Goal: Task Accomplishment & Management: Manage account settings

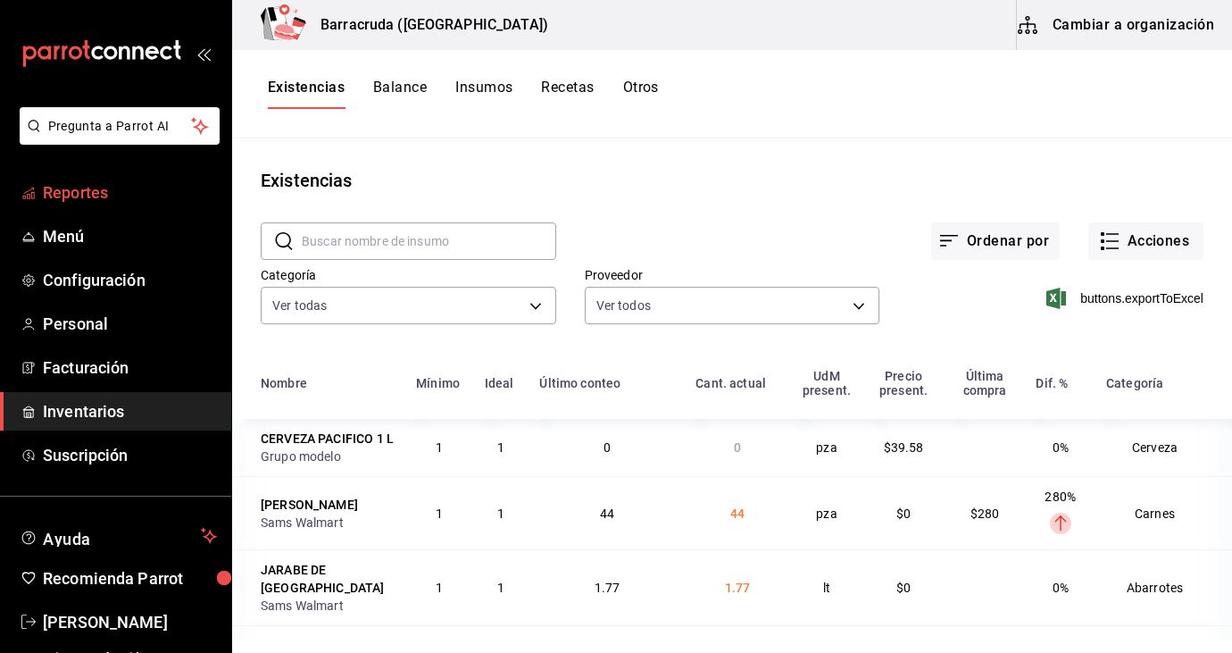
click at [96, 186] on span "Reportes" at bounding box center [130, 192] width 174 height 24
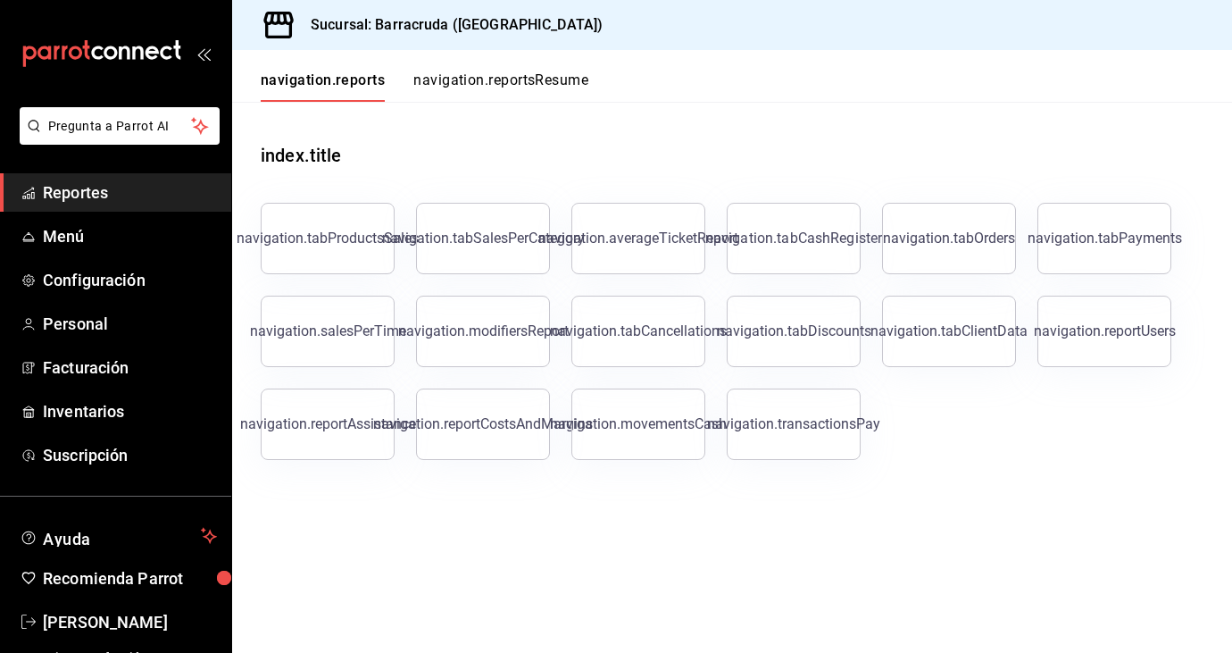
click at [97, 210] on link "Reportes" at bounding box center [115, 192] width 231 height 38
click at [78, 233] on span "Menú" at bounding box center [130, 236] width 174 height 24
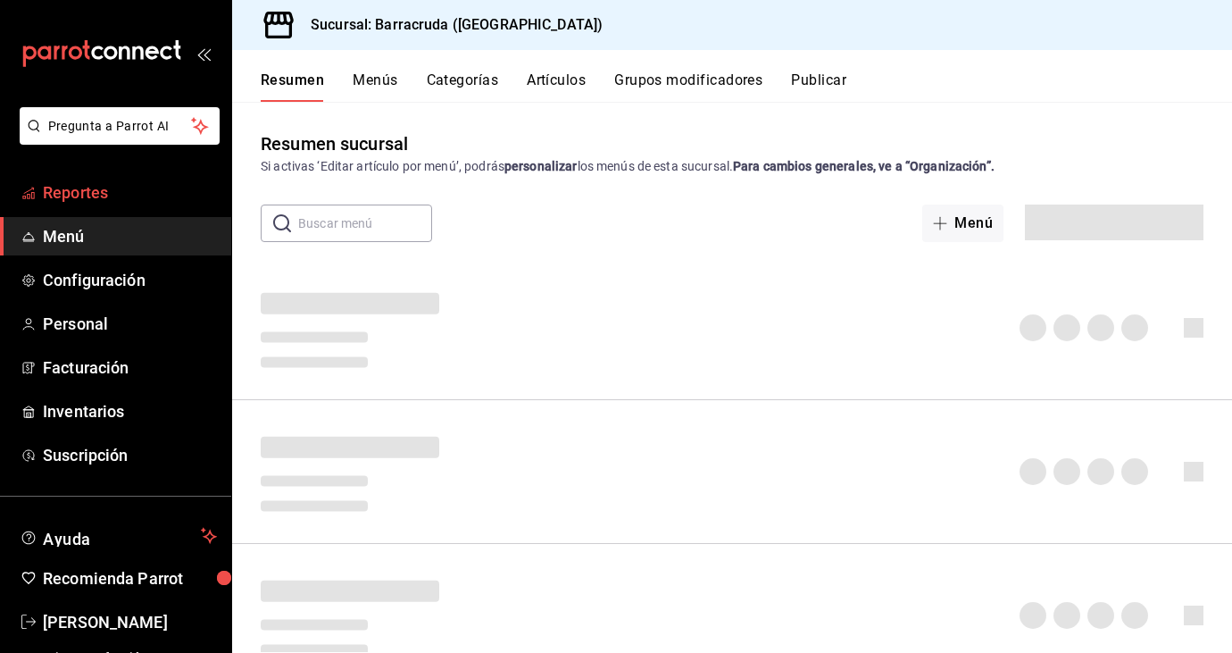
click at [79, 197] on span "Reportes" at bounding box center [130, 192] width 174 height 24
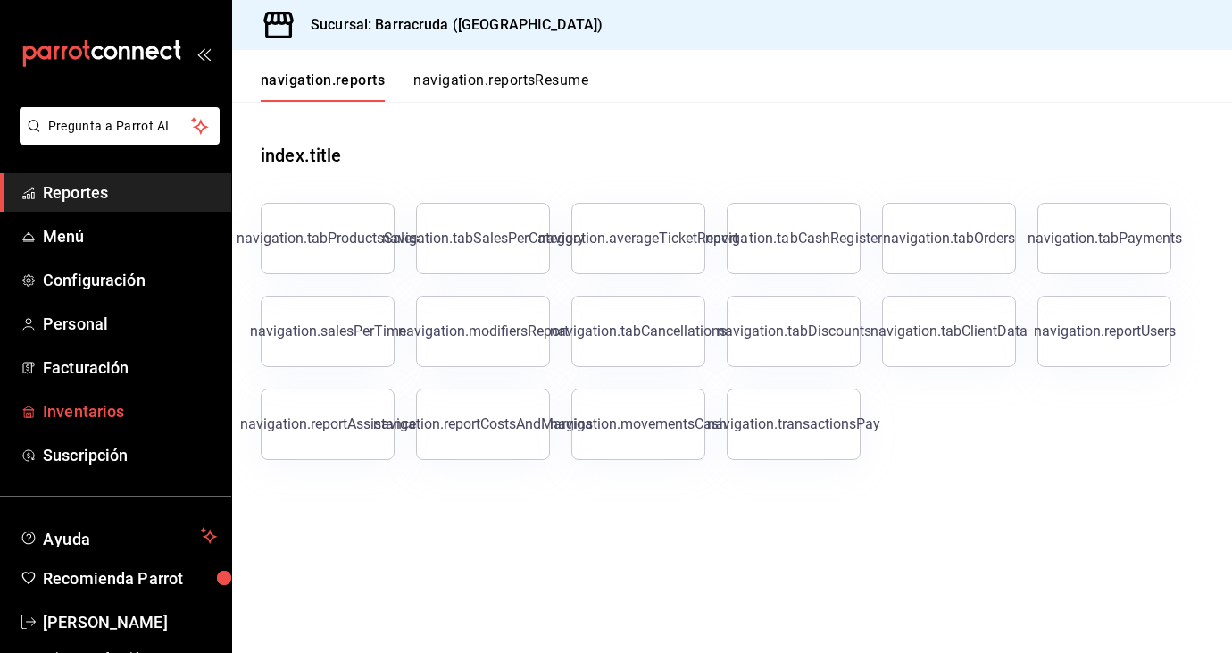
click at [87, 409] on span "Inventarios" at bounding box center [130, 411] width 174 height 24
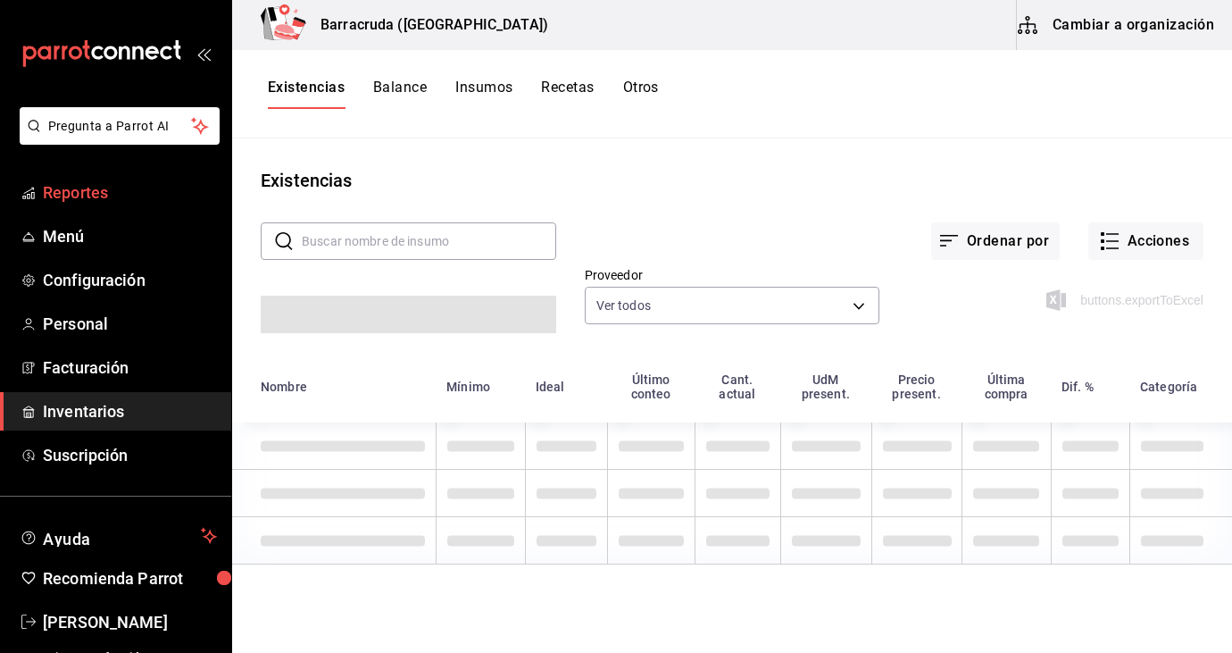
click at [100, 190] on span "Reportes" at bounding box center [130, 192] width 174 height 24
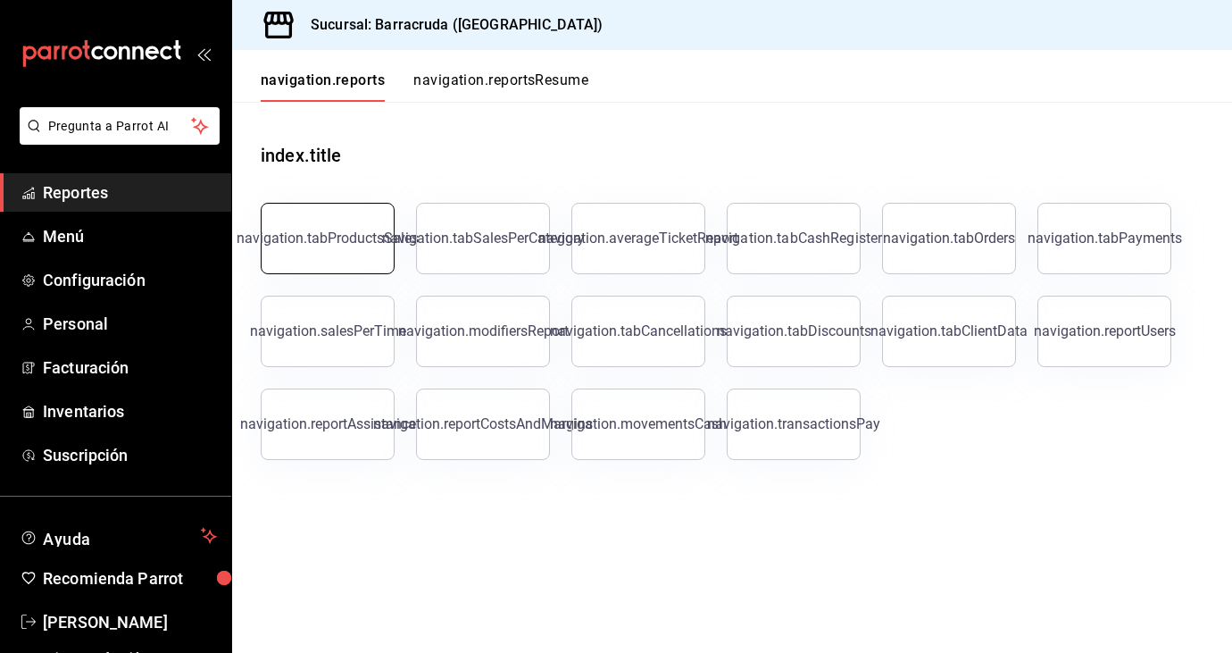
click at [318, 224] on button "navigation.tabProductsSales" at bounding box center [328, 238] width 134 height 71
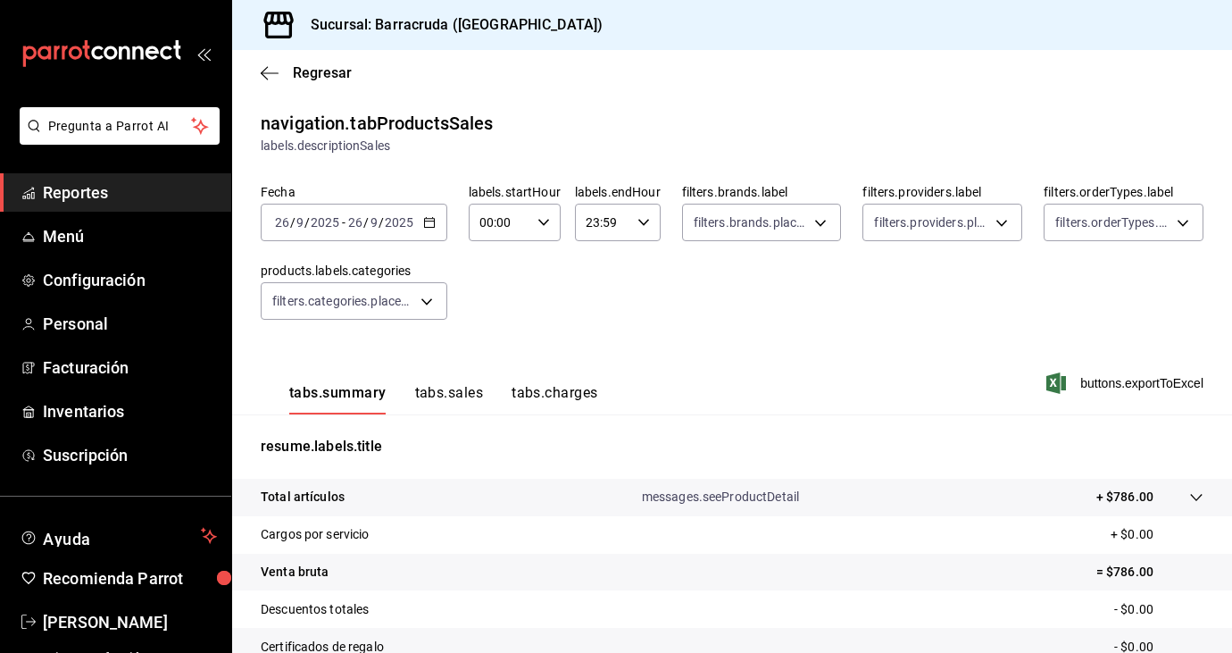
click at [68, 183] on span "Reportes" at bounding box center [130, 192] width 174 height 24
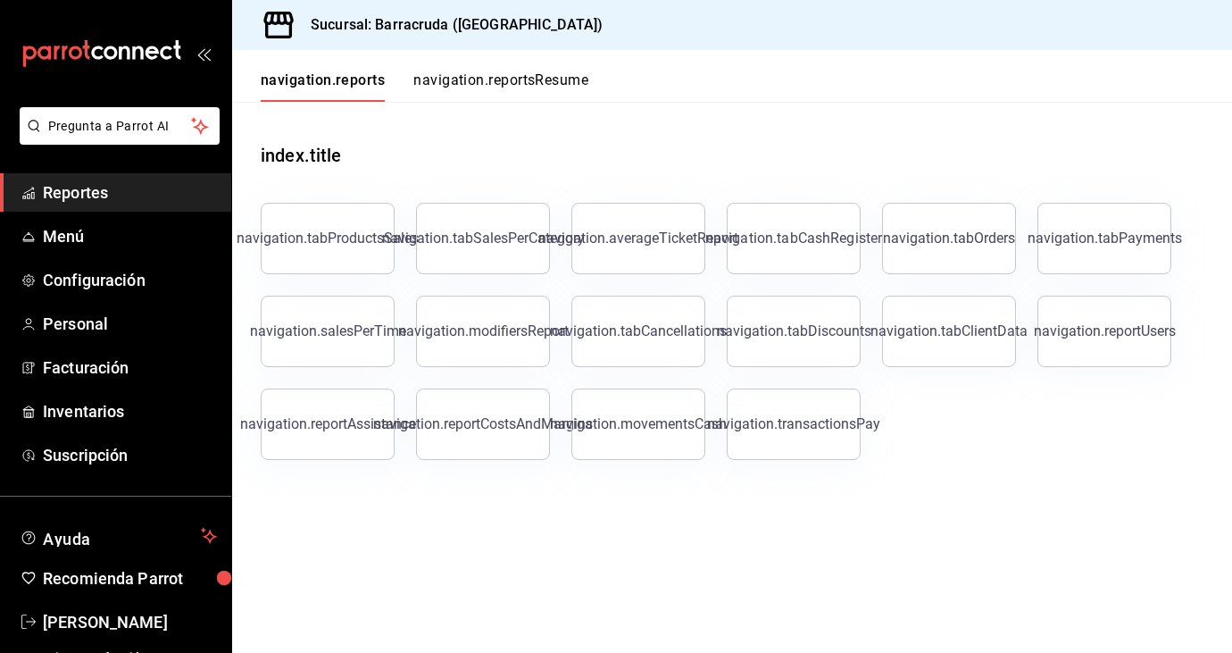
click at [46, 197] on span "Reportes" at bounding box center [130, 192] width 174 height 24
click at [101, 371] on span "Facturación" at bounding box center [130, 367] width 174 height 24
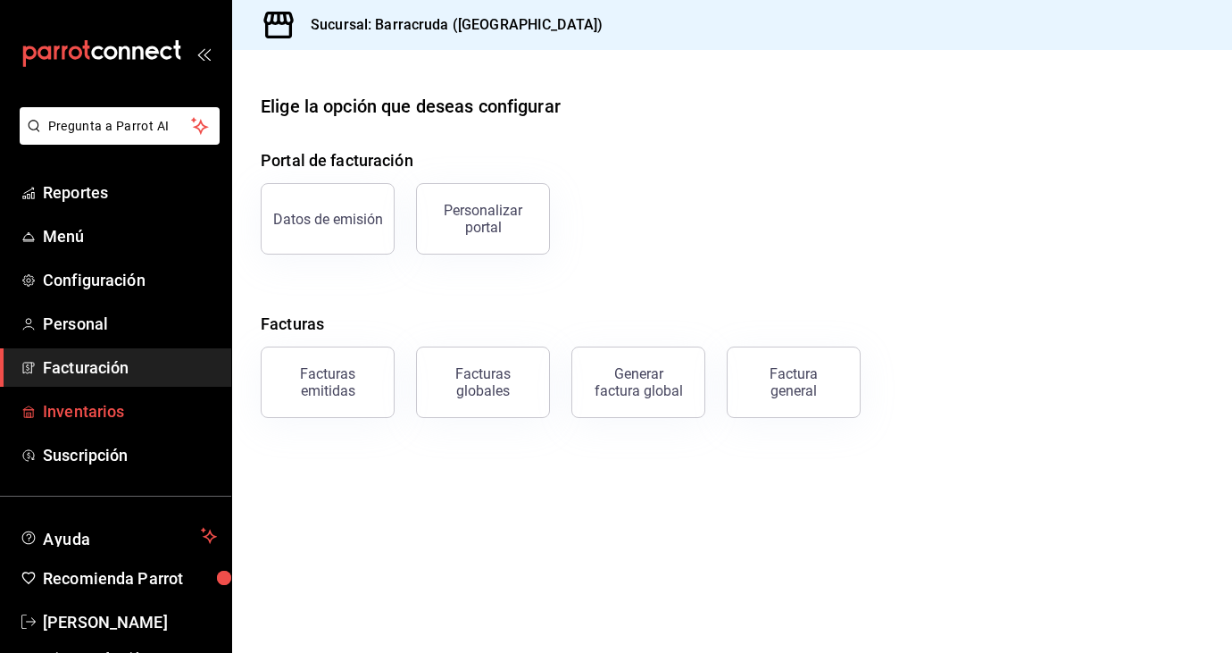
click at [104, 413] on span "Inventarios" at bounding box center [130, 411] width 174 height 24
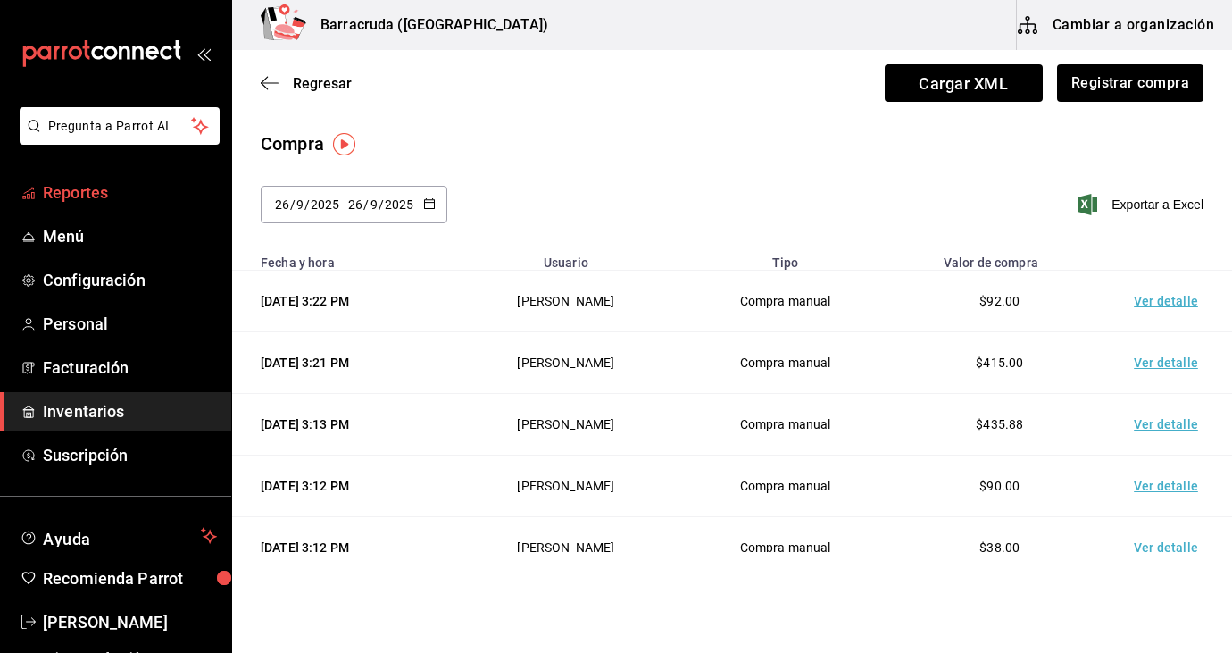
click at [91, 192] on span "Reportes" at bounding box center [130, 192] width 174 height 24
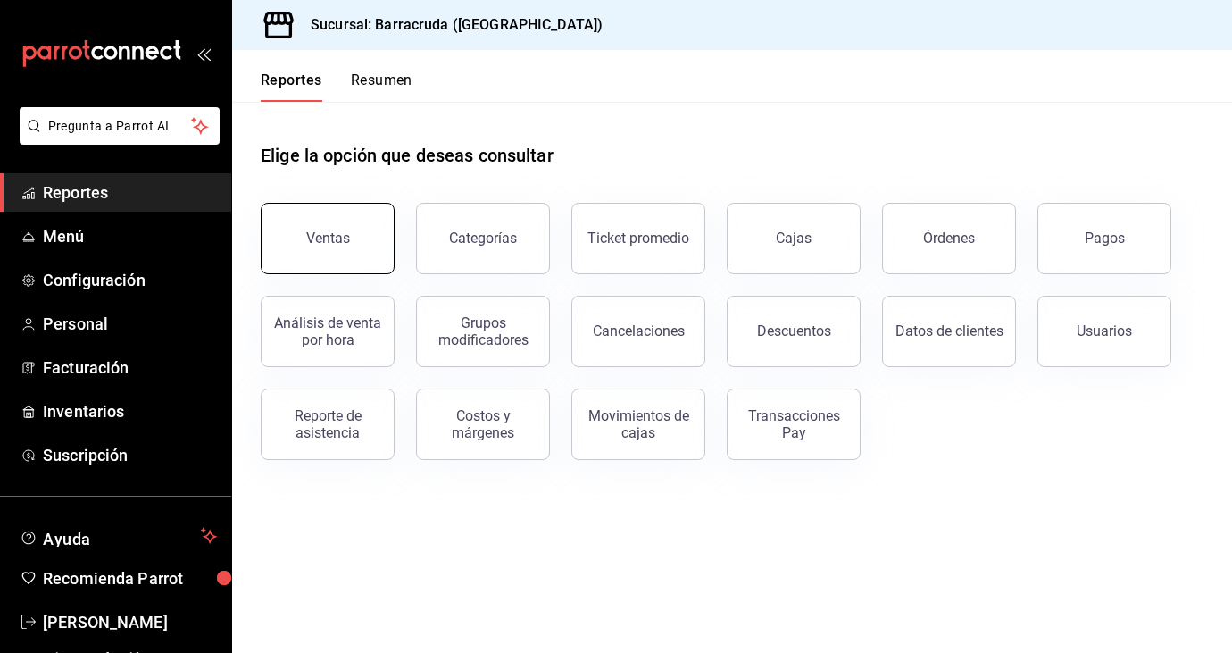
click at [342, 240] on div "Ventas" at bounding box center [328, 237] width 44 height 17
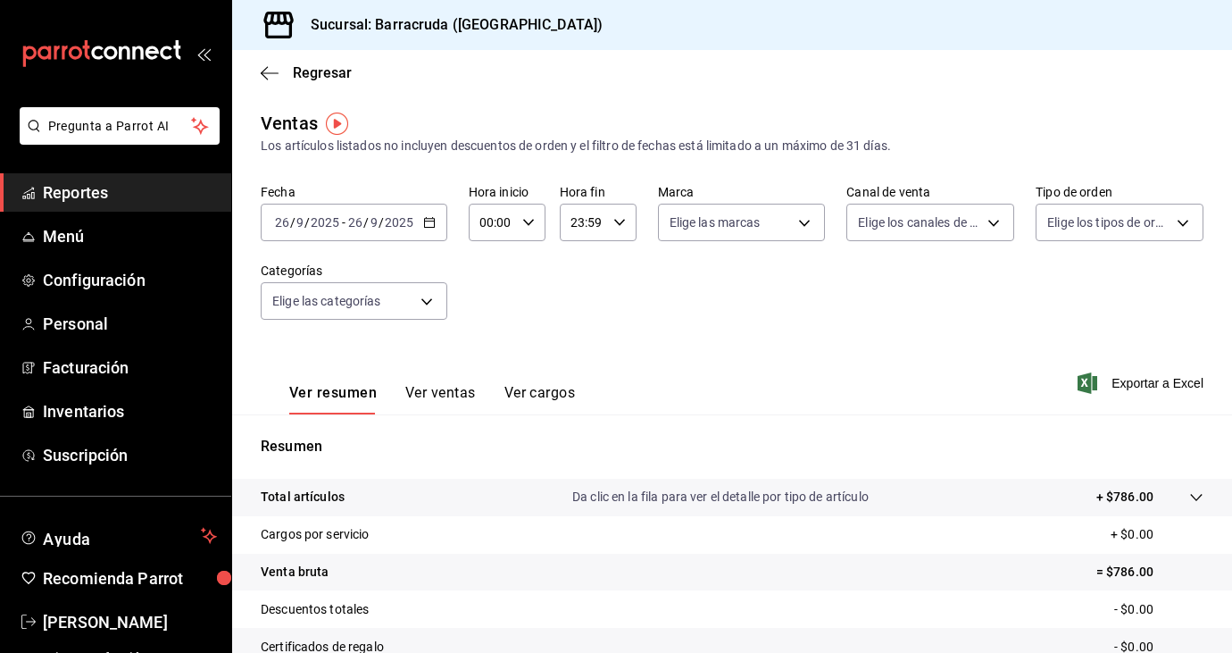
click at [434, 223] on icon "button" at bounding box center [429, 222] width 13 height 13
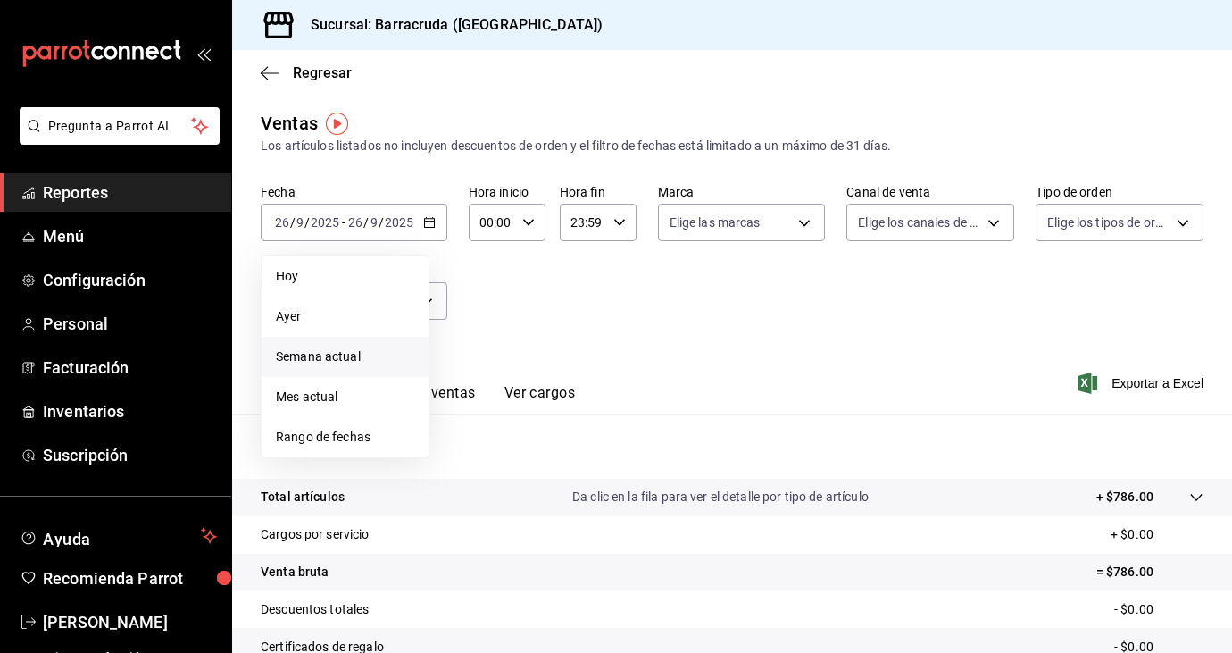
click at [319, 359] on span "Semana actual" at bounding box center [345, 356] width 138 height 19
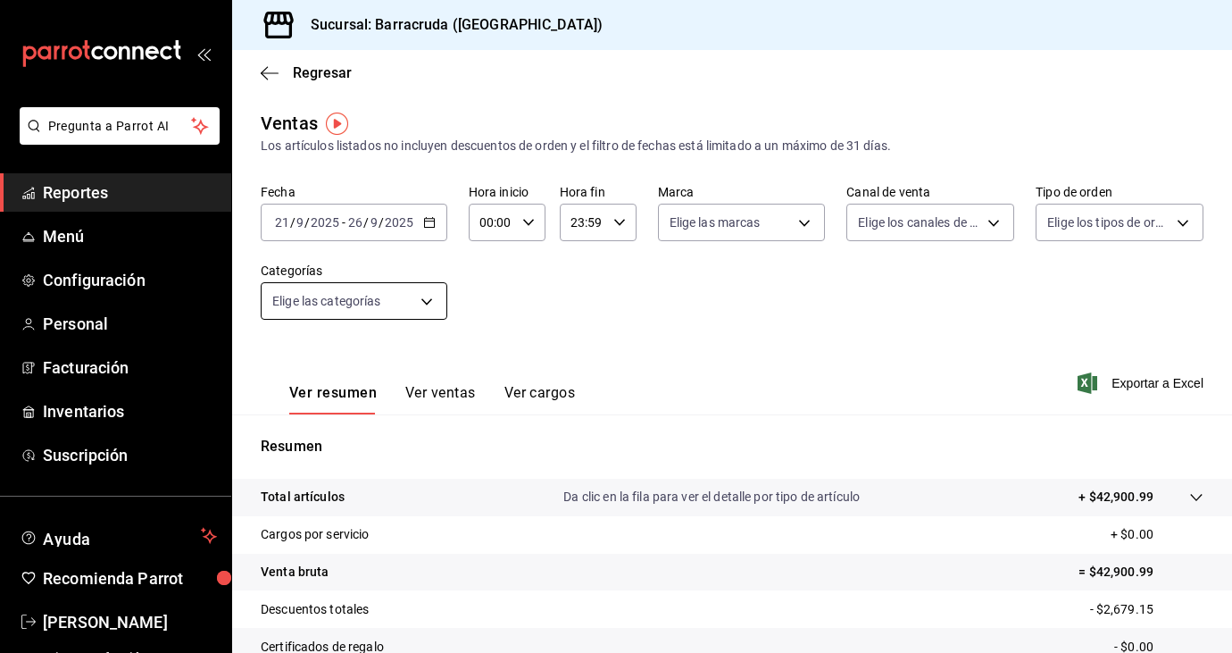
click at [432, 301] on body "Pregunta a Parrot AI Reportes Menú Configuración Personal Facturación Inventari…" at bounding box center [616, 326] width 1232 height 653
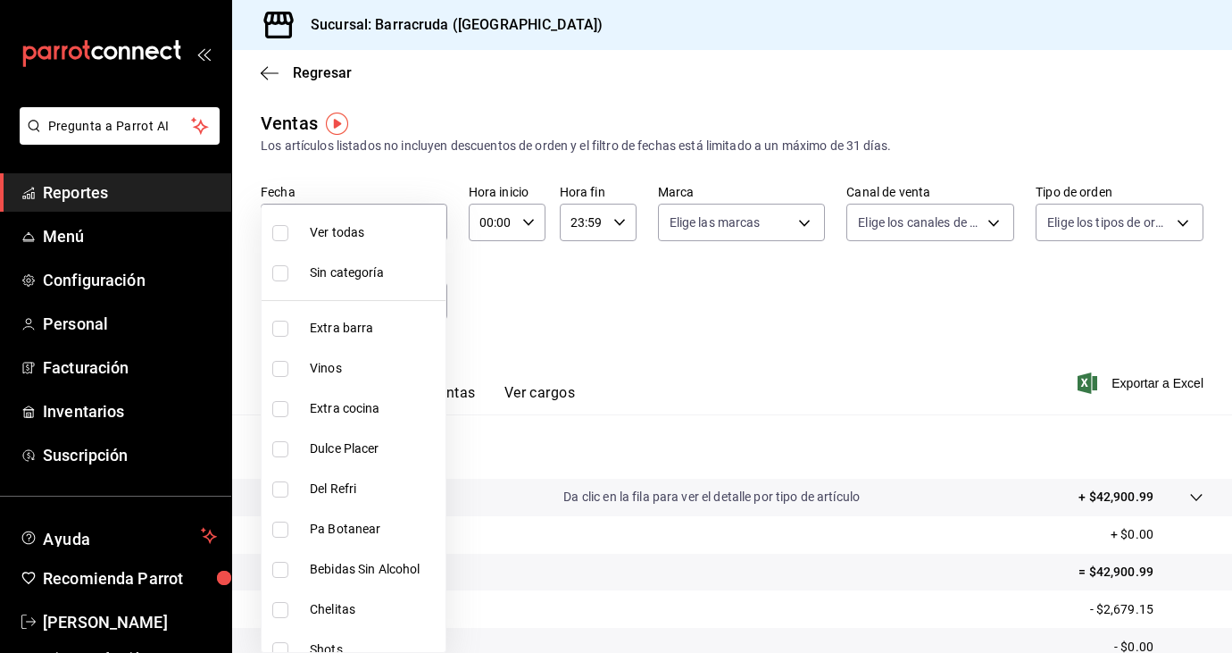
click at [352, 223] on span "Ver todas" at bounding box center [374, 232] width 129 height 19
type input "b963c72d-ce85-4c3f-98ed-955f5b3d01ad,f0e73821-c662-412d-b503-729610356999,c693b…"
checkbox input "true"
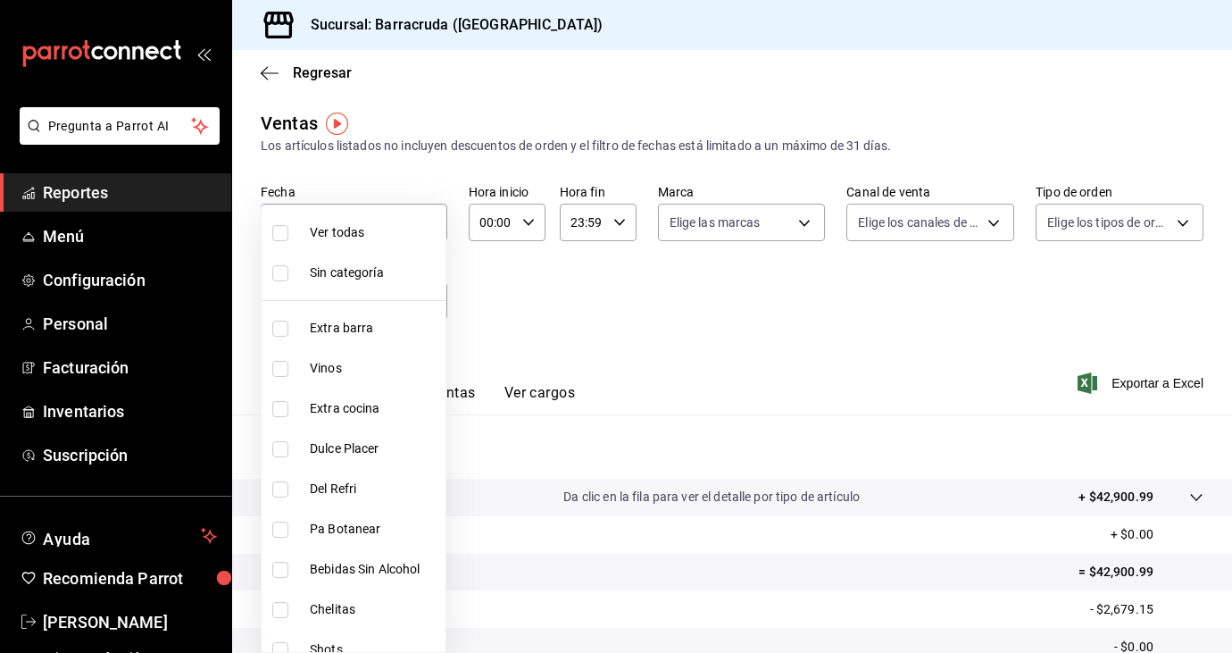
checkbox input "true"
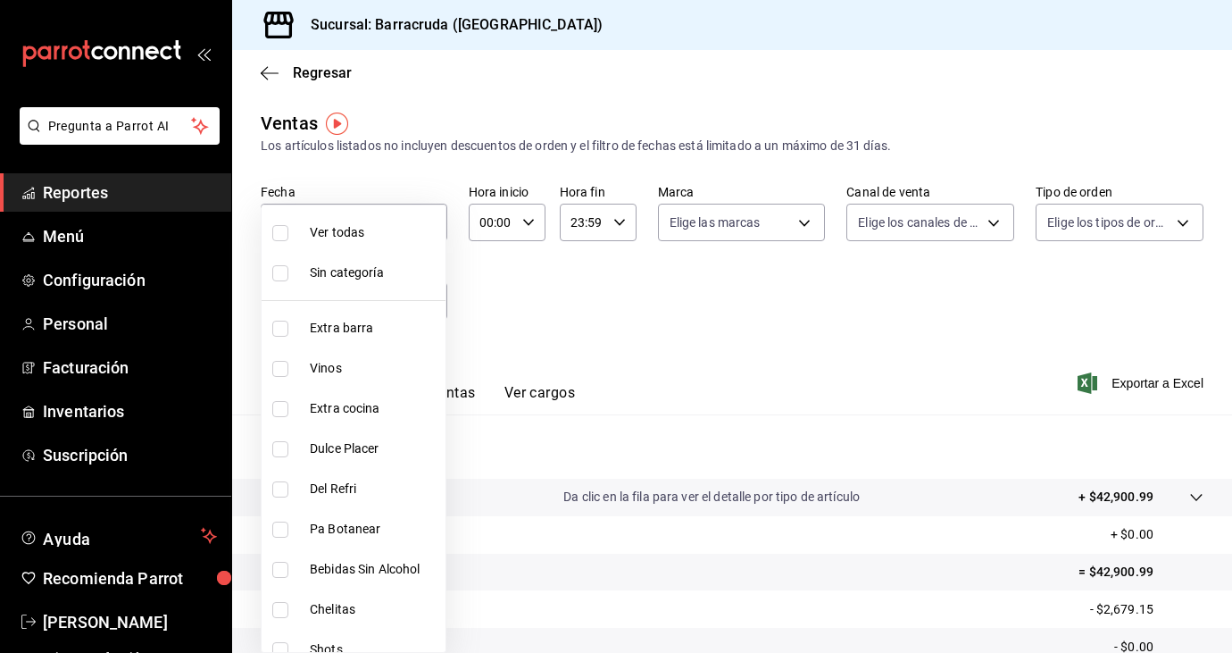
checkbox input "true"
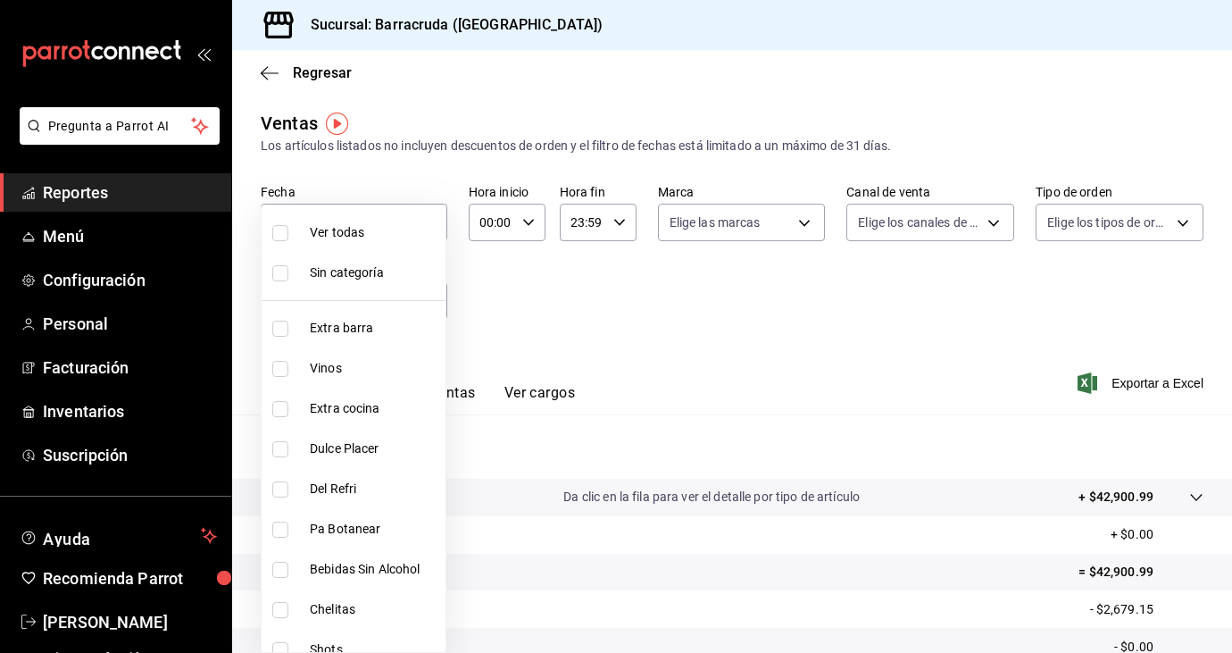
checkbox input "true"
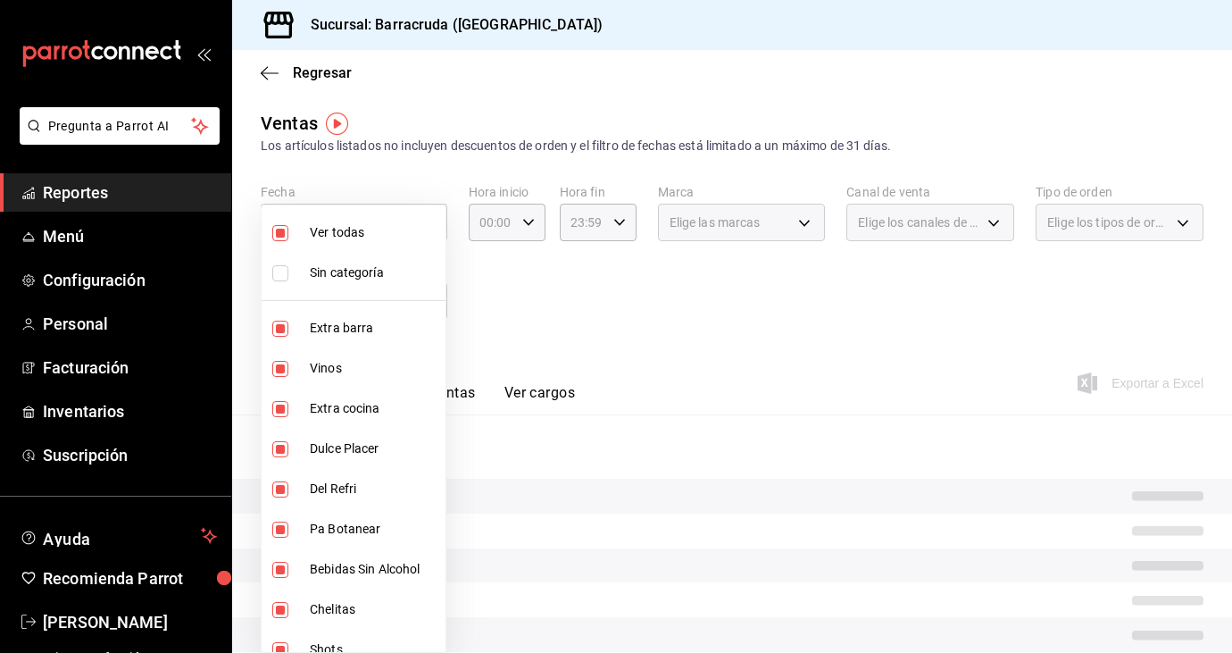
click at [471, 351] on div at bounding box center [616, 326] width 1232 height 653
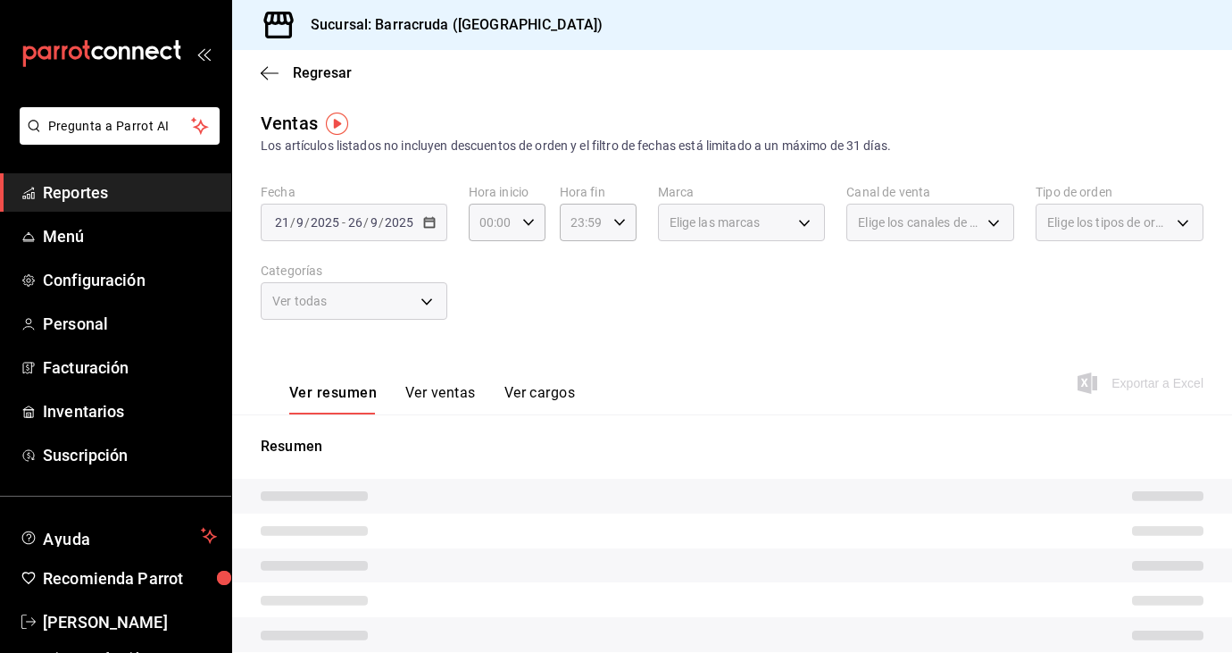
click at [455, 387] on button "Ver ventas" at bounding box center [440, 399] width 71 height 30
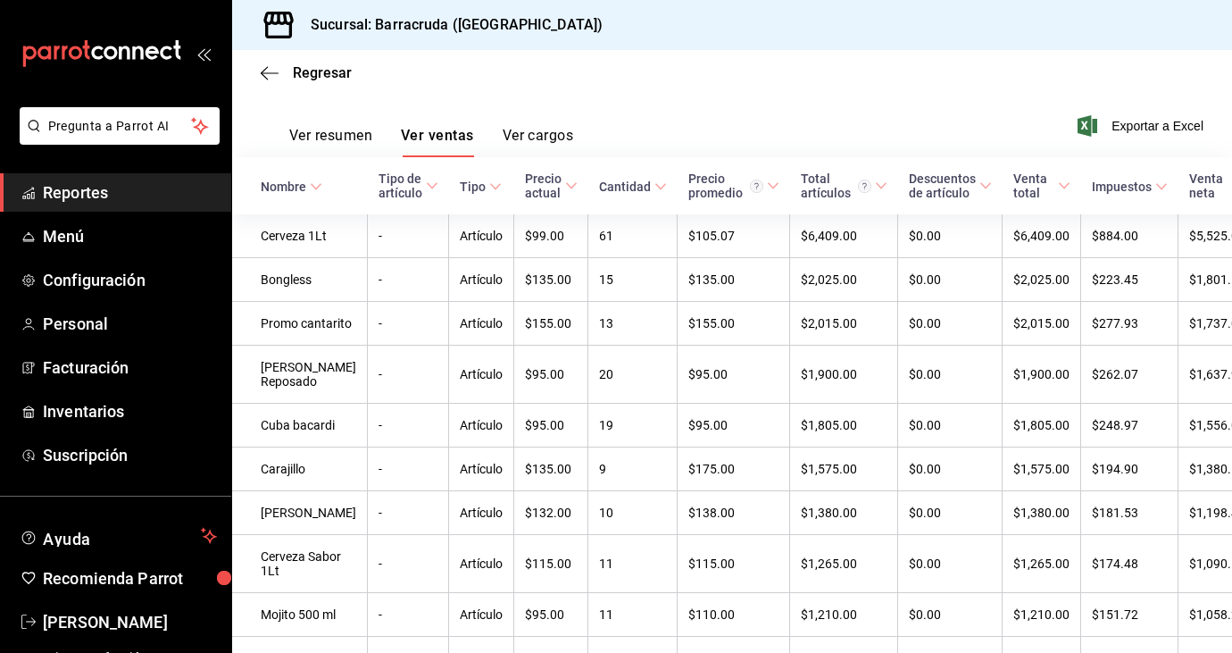
scroll to position [259, 0]
click at [303, 69] on span "Regresar" at bounding box center [322, 72] width 59 height 17
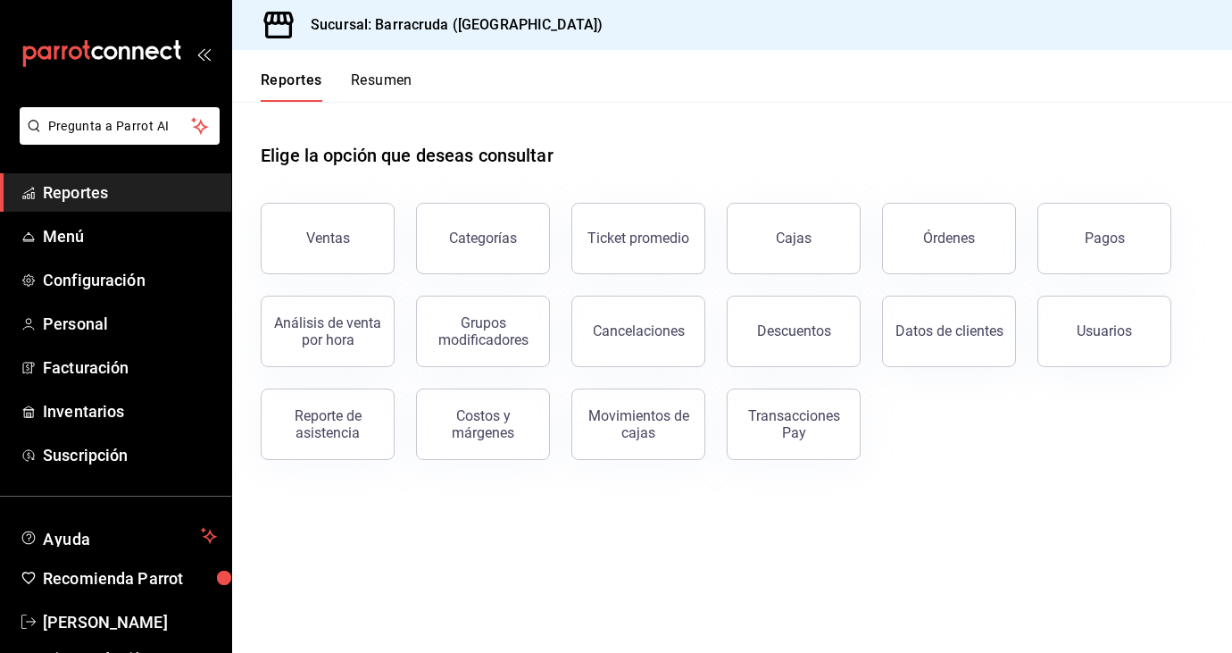
click at [90, 193] on span "Reportes" at bounding box center [130, 192] width 174 height 24
click at [325, 229] on button "Ventas" at bounding box center [328, 238] width 134 height 71
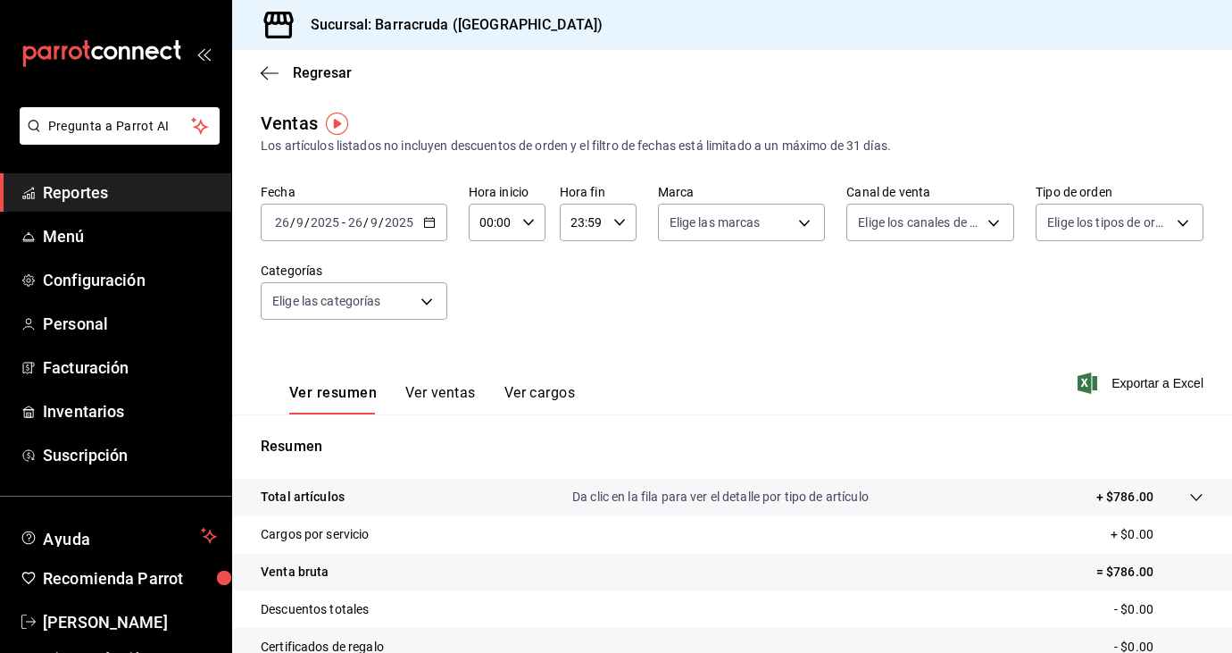
click at [431, 222] on icon "button" at bounding box center [429, 222] width 13 height 13
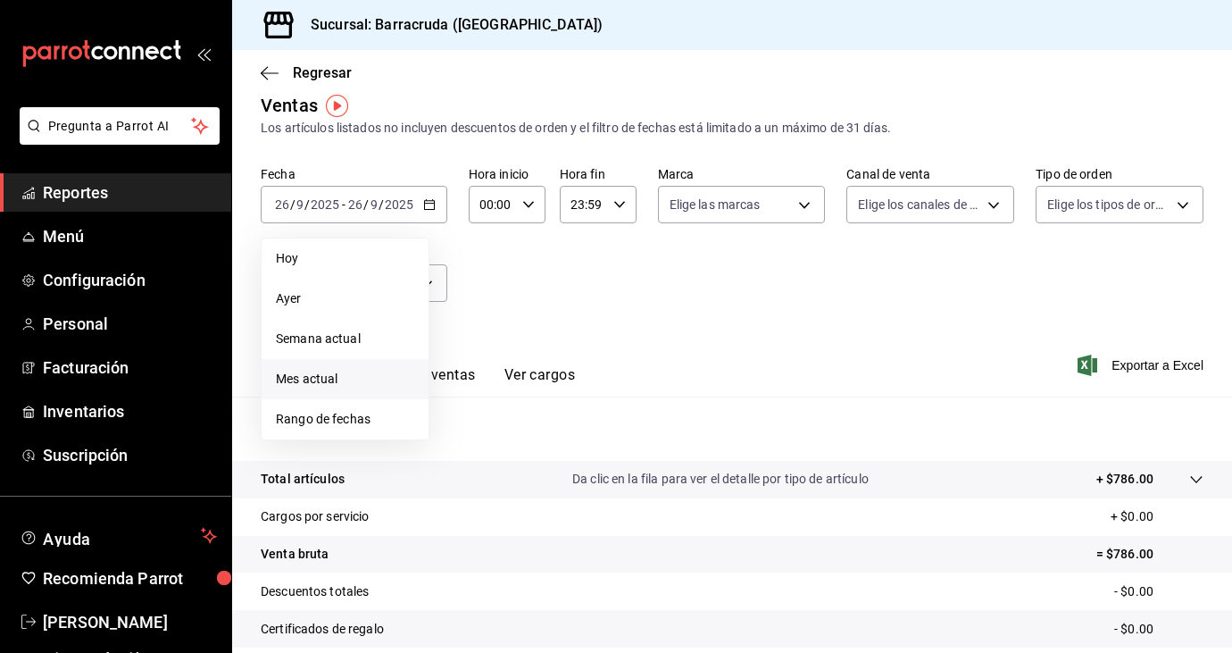
scroll to position [19, 0]
click at [334, 417] on span "Rango de fechas" at bounding box center [345, 418] width 138 height 19
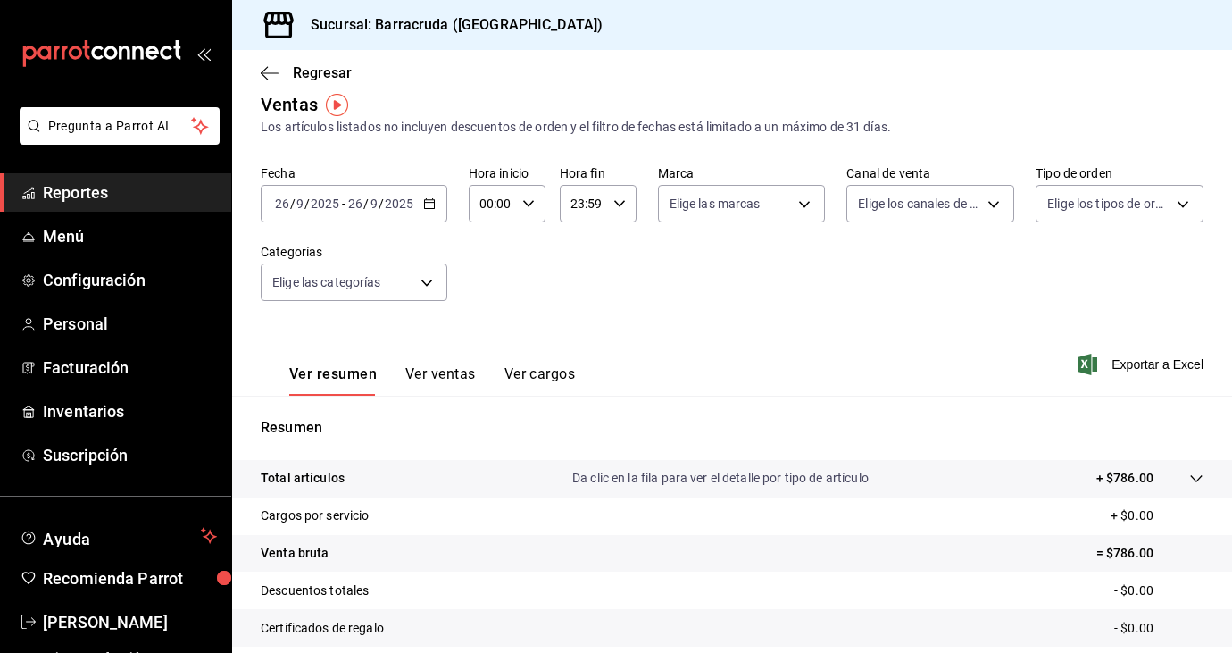
click at [423, 205] on icon "button" at bounding box center [429, 203] width 13 height 13
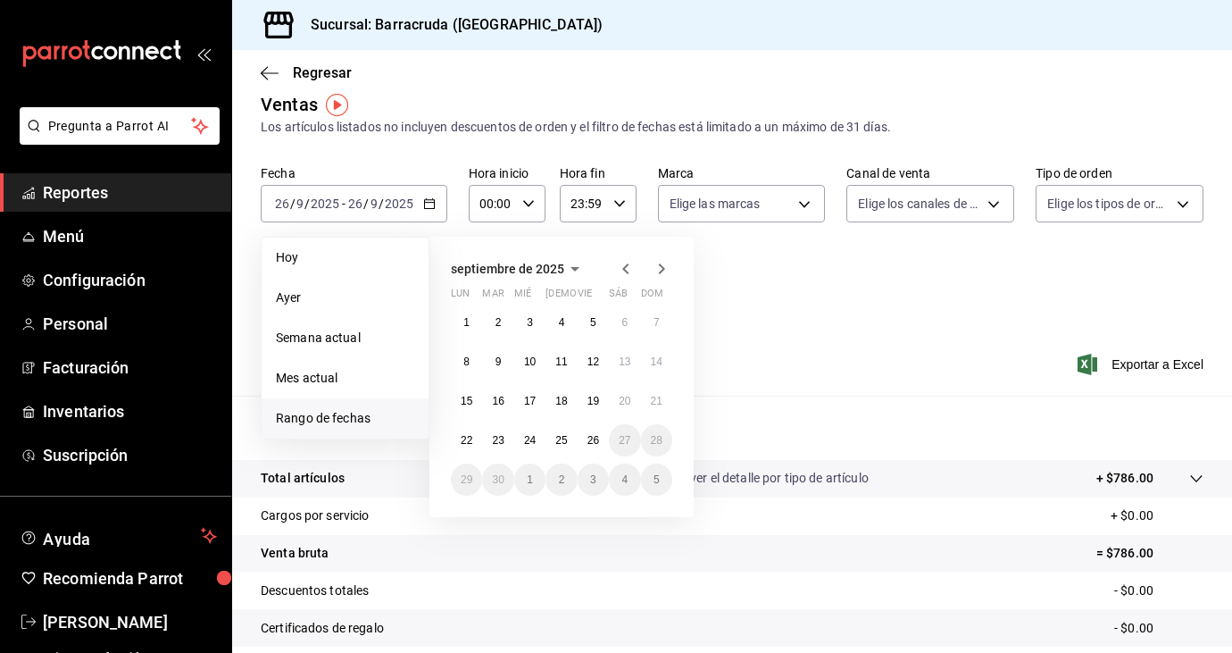
click at [320, 413] on span "Rango de fechas" at bounding box center [345, 418] width 138 height 19
click at [368, 414] on span "Rango de fechas" at bounding box center [345, 418] width 138 height 19
click at [563, 400] on abbr "18" at bounding box center [561, 401] width 12 height 13
click at [672, 398] on div "septiembre de 2025 lun mar mié jue vie sáb dom 1 2 3 4 5 6 7 8 9 10 11 12 13 14…" at bounding box center [562, 377] width 264 height 280
click at [668, 399] on button "21" at bounding box center [656, 401] width 31 height 32
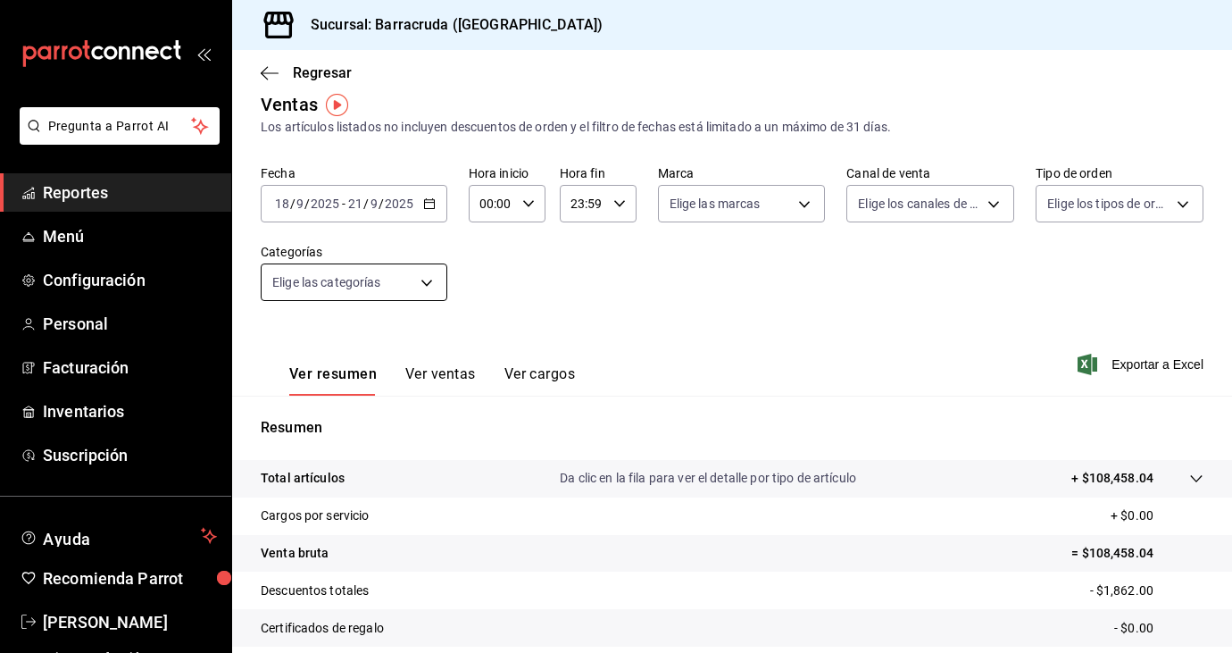
click at [423, 285] on body "Pregunta a Parrot AI Reportes Menú Configuración Personal Facturación Inventari…" at bounding box center [616, 326] width 1232 height 653
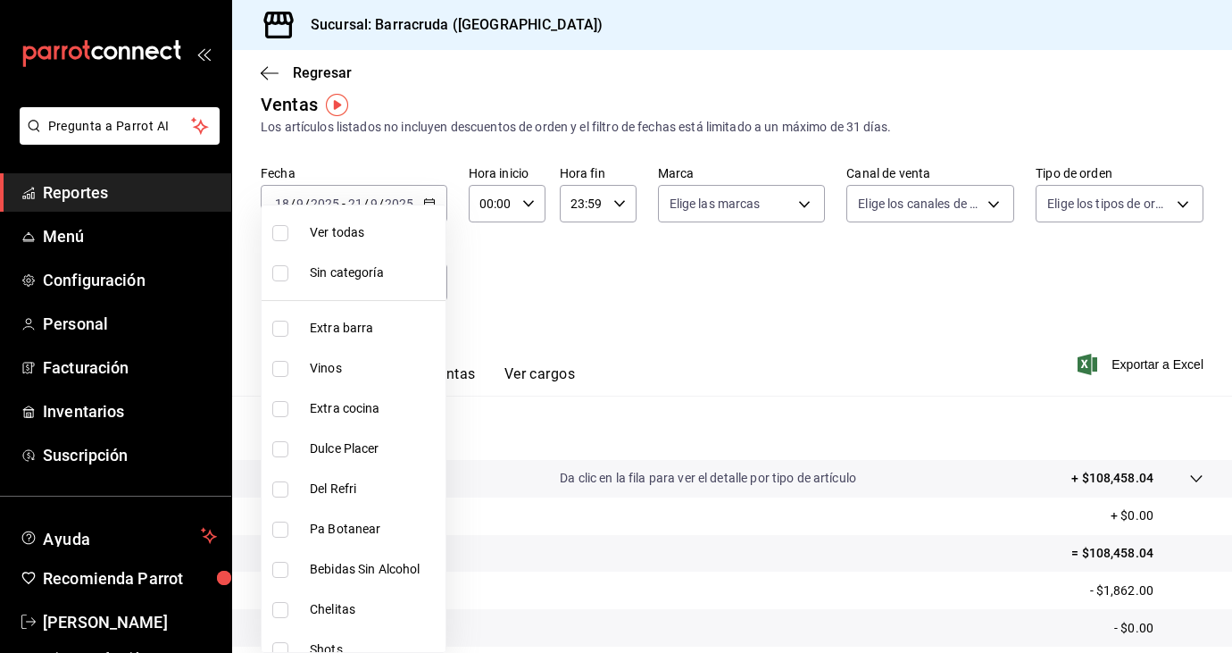
click at [280, 229] on input "checkbox" at bounding box center [280, 233] width 16 height 16
checkbox input "true"
type input "b963c72d-ce85-4c3f-98ed-955f5b3d01ad,f0e73821-c662-412d-b503-729610356999,c693b…"
checkbox input "true"
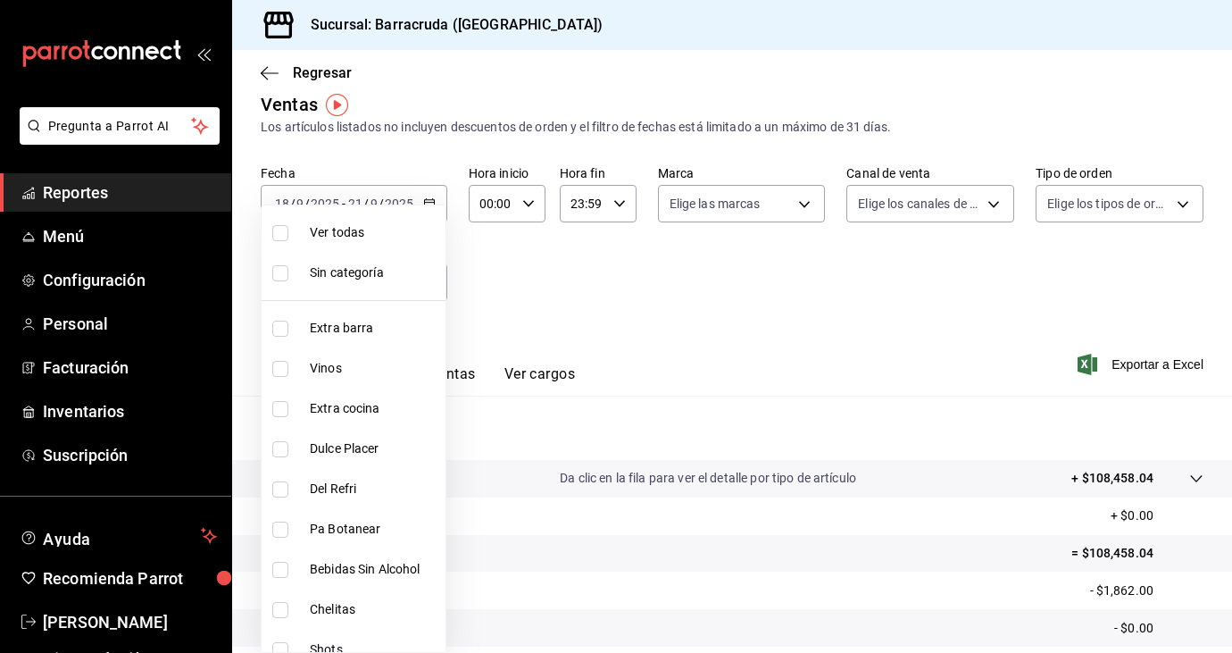
checkbox input "true"
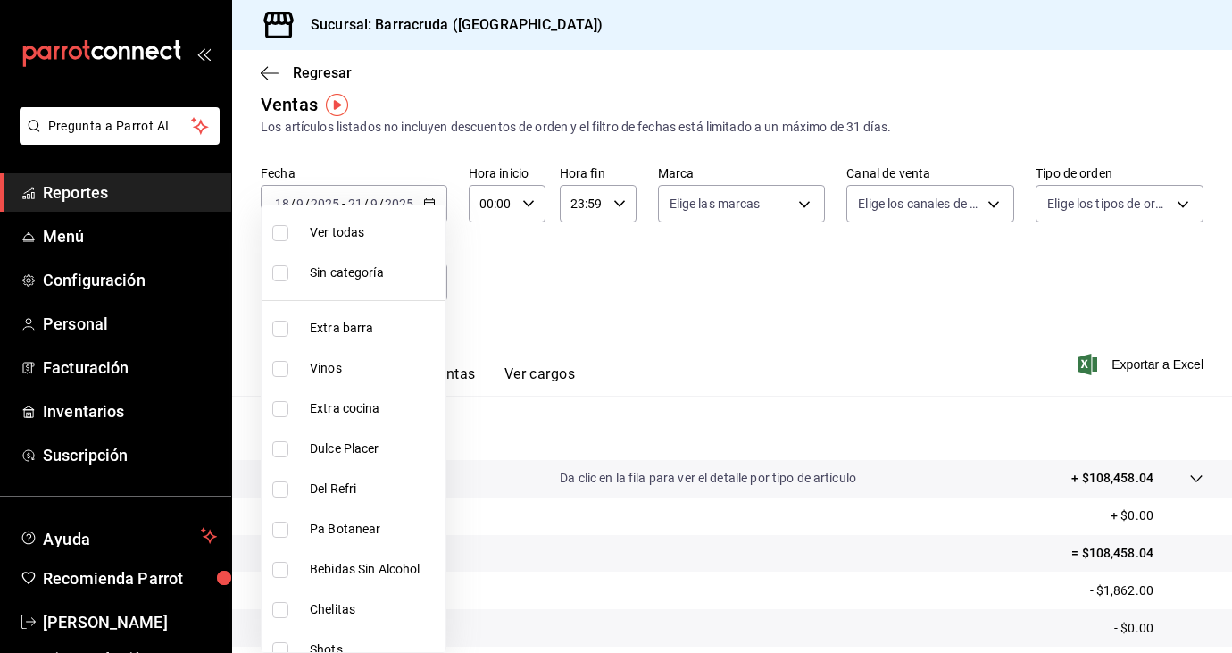
checkbox input "true"
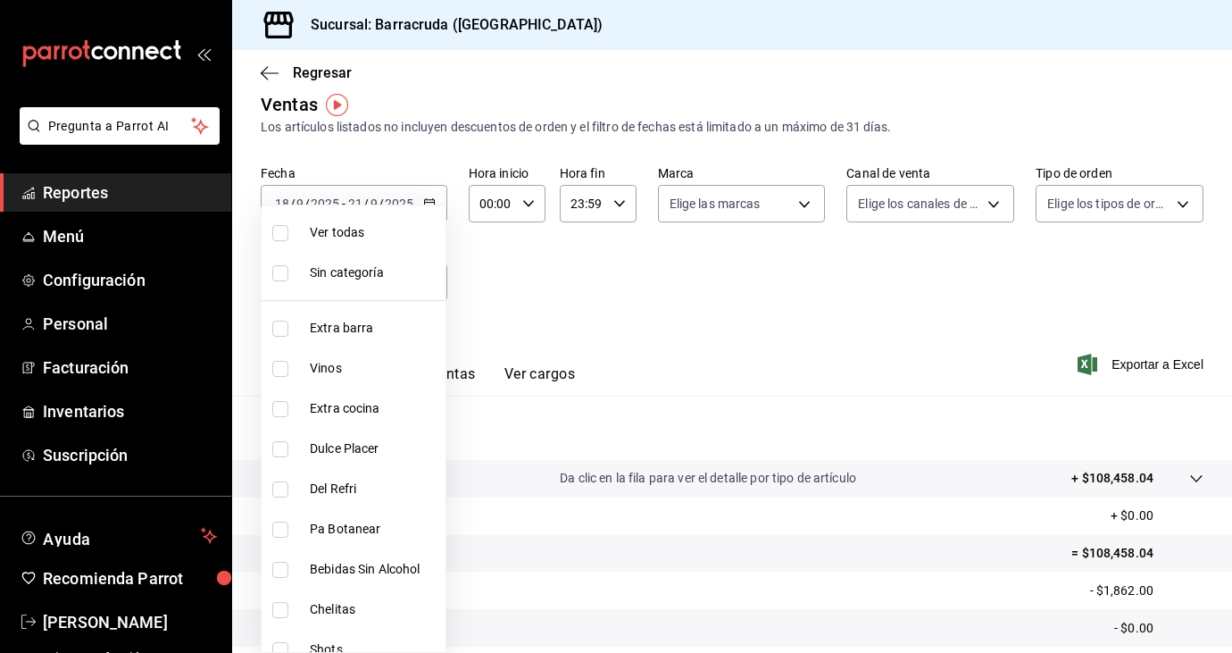
checkbox input "true"
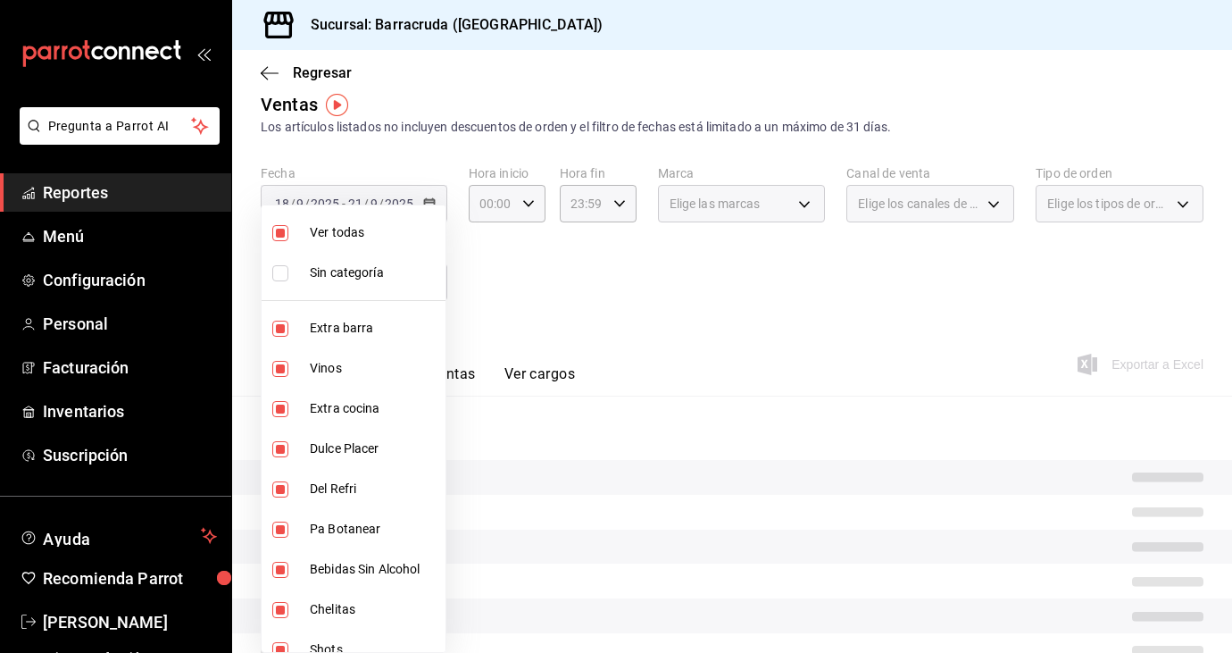
click at [276, 457] on li "Dulce Placer" at bounding box center [354, 449] width 184 height 40
type input "b963c72d-ce85-4c3f-98ed-955f5b3d01ad,f0e73821-c662-412d-b503-729610356999,c693b…"
checkbox input "false"
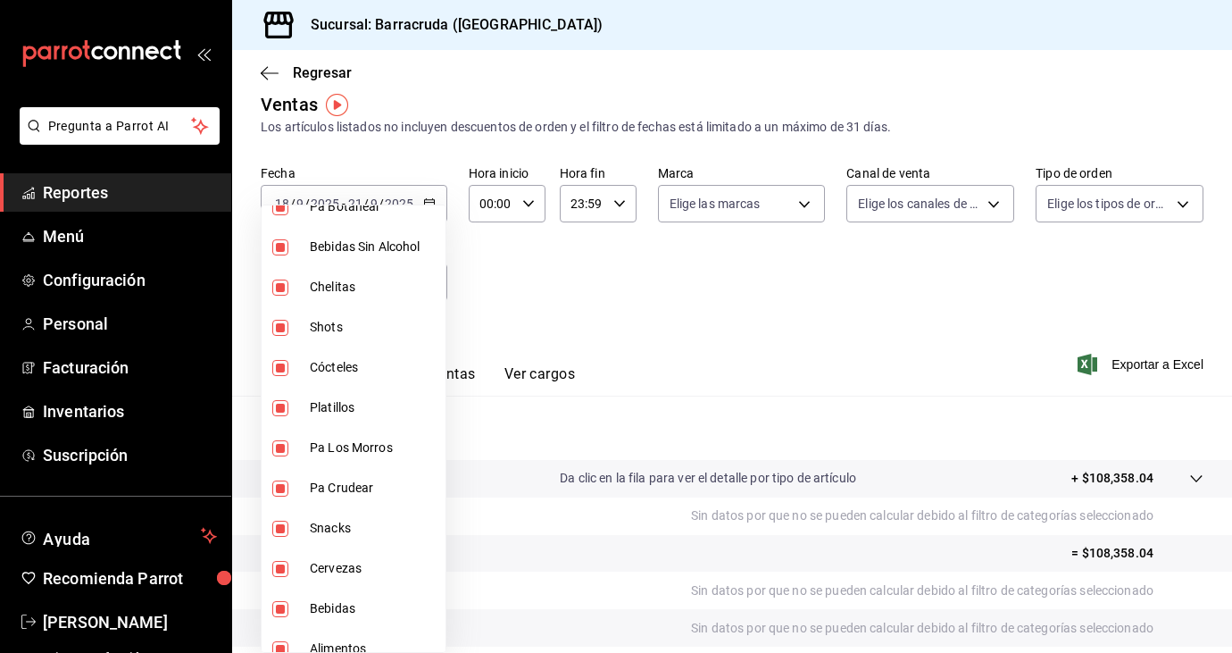
scroll to position [339, 0]
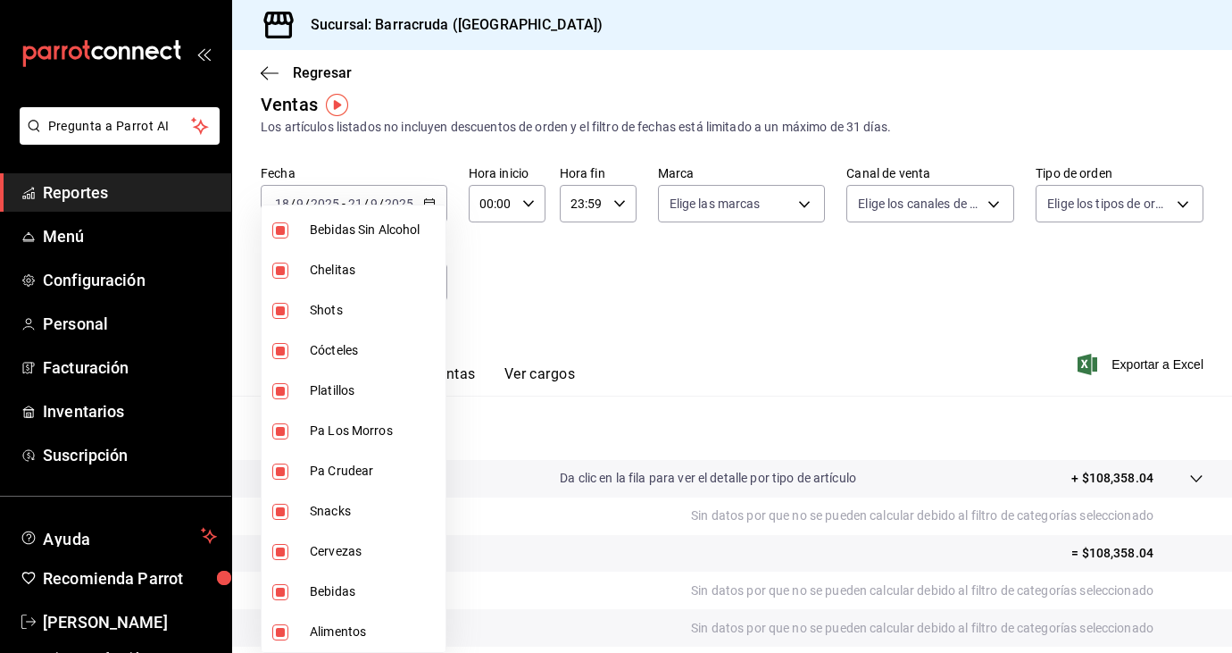
click at [284, 386] on input "checkbox" at bounding box center [280, 391] width 16 height 16
checkbox input "false"
type input "b963c72d-ce85-4c3f-98ed-955f5b3d01ad,f0e73821-c662-412d-b503-729610356999,c693b…"
click at [280, 430] on input "checkbox" at bounding box center [280, 431] width 16 height 16
checkbox input "false"
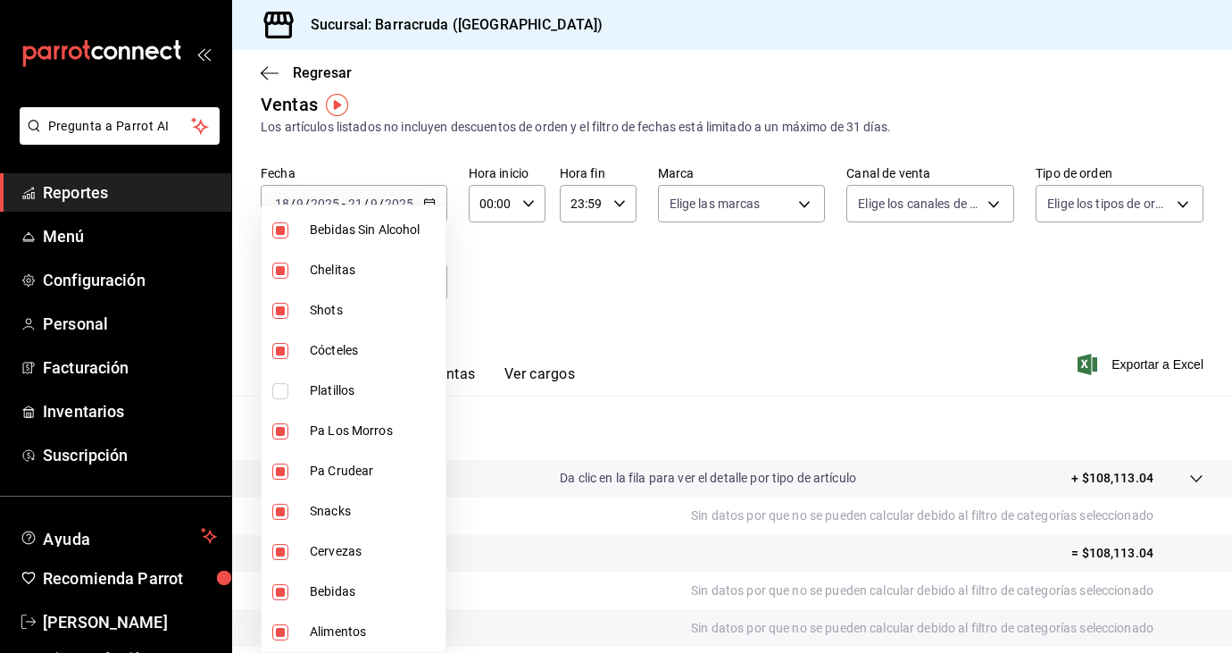
type input "b963c72d-ce85-4c3f-98ed-955f5b3d01ad,f0e73821-c662-412d-b503-729610356999,c693b…"
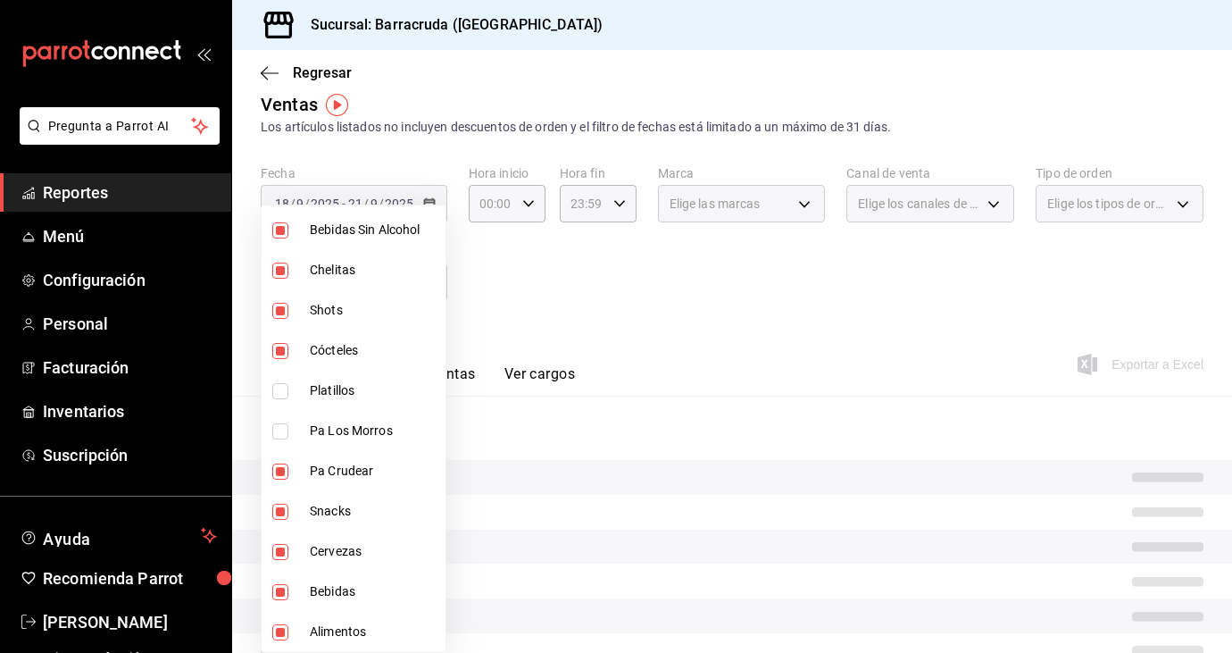
click at [278, 471] on input "checkbox" at bounding box center [280, 471] width 16 height 16
checkbox input "false"
type input "b963c72d-ce85-4c3f-98ed-955f5b3d01ad,f0e73821-c662-412d-b503-729610356999,c693b…"
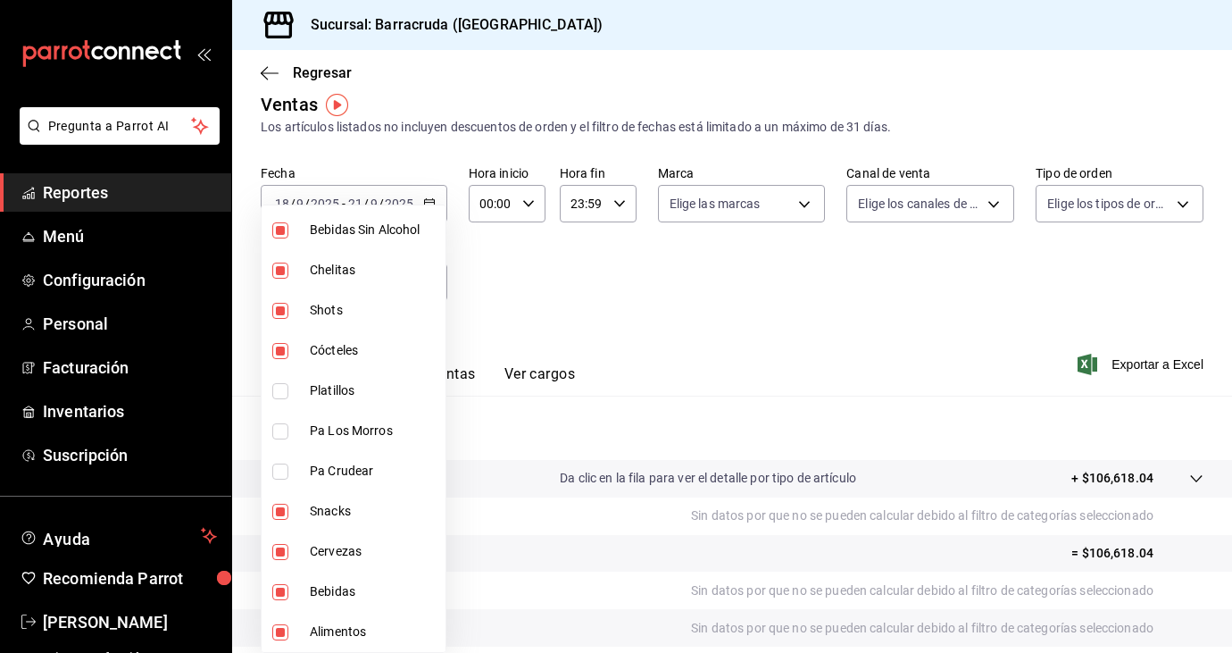
click at [280, 513] on input "checkbox" at bounding box center [280, 512] width 16 height 16
checkbox input "false"
type input "b963c72d-ce85-4c3f-98ed-955f5b3d01ad,f0e73821-c662-412d-b503-729610356999,c693b…"
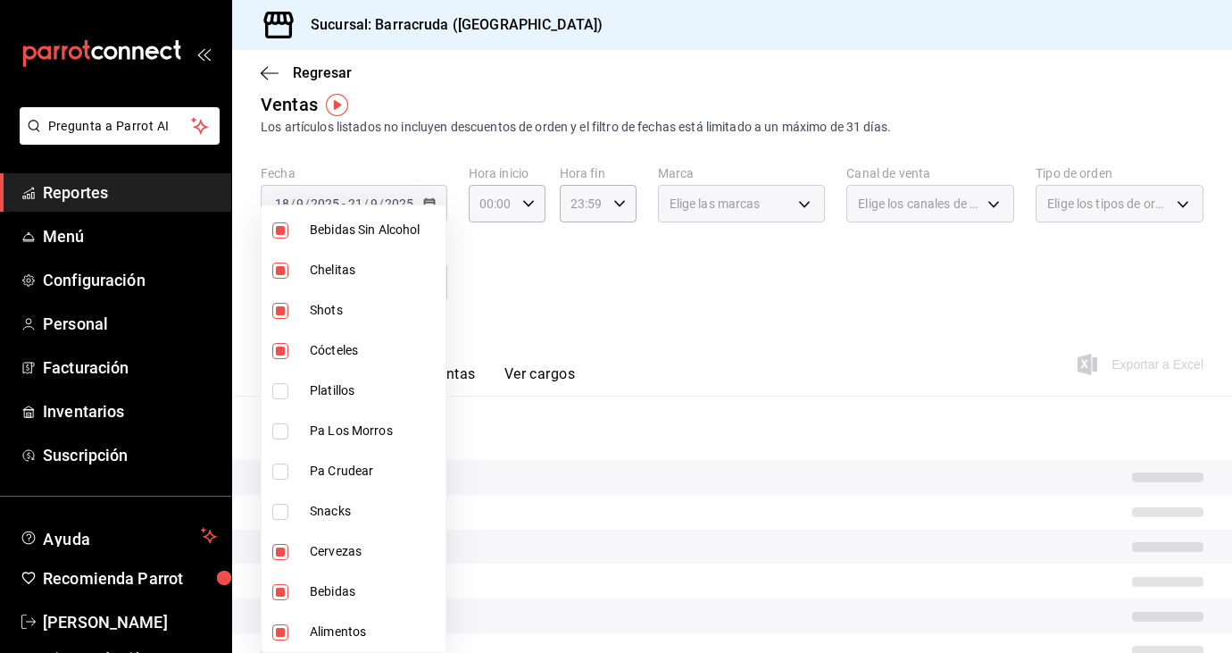
click at [278, 639] on input "checkbox" at bounding box center [280, 632] width 16 height 16
checkbox input "false"
type input "b963c72d-ce85-4c3f-98ed-955f5b3d01ad,f0e73821-c662-412d-b503-729610356999,c693b…"
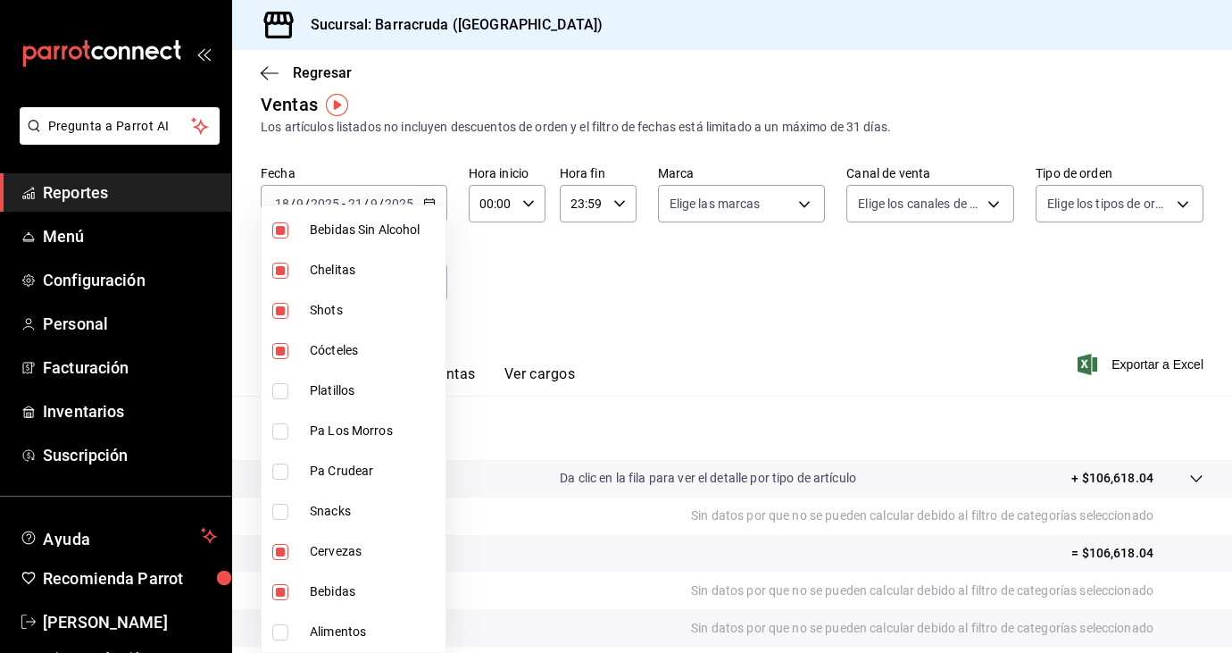
click at [534, 298] on div at bounding box center [616, 326] width 1232 height 653
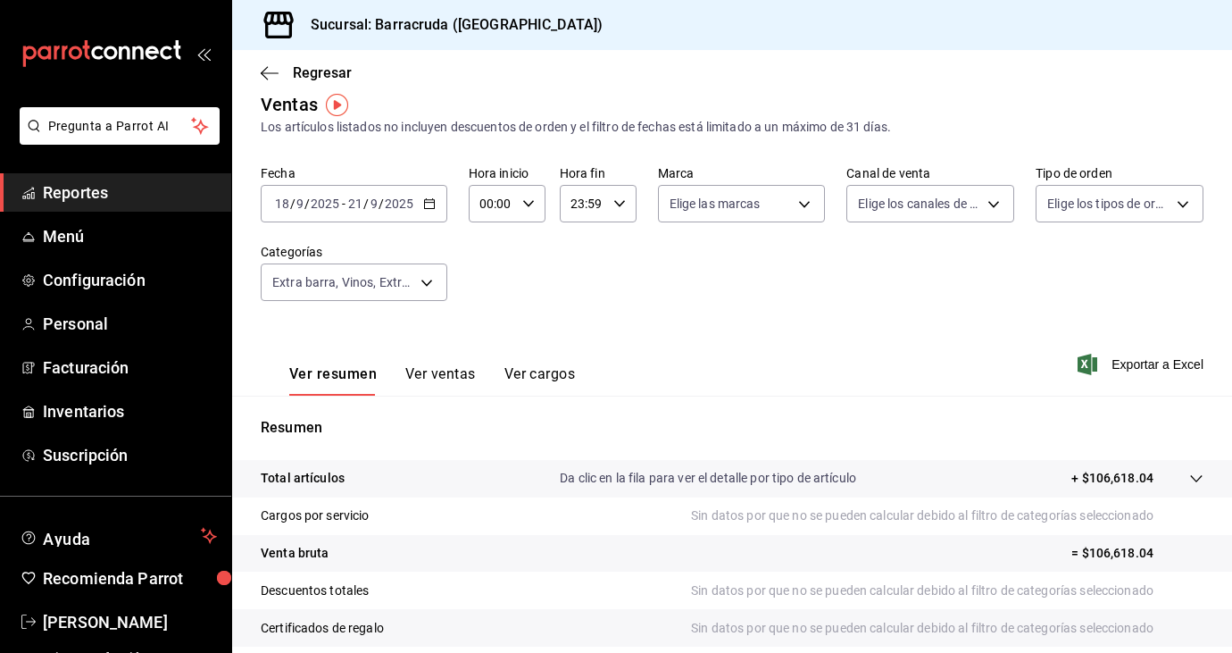
click at [434, 377] on button "Ver ventas" at bounding box center [440, 380] width 71 height 30
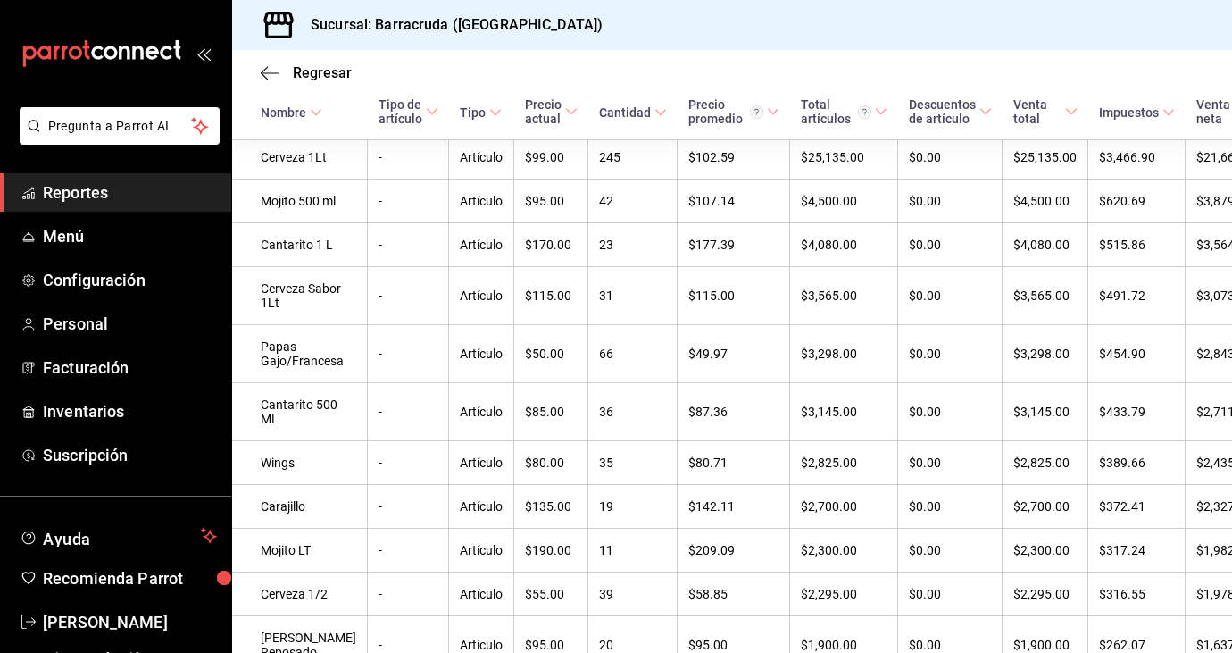
scroll to position [371, 0]
click at [86, 411] on span "Inventarios" at bounding box center [130, 411] width 174 height 24
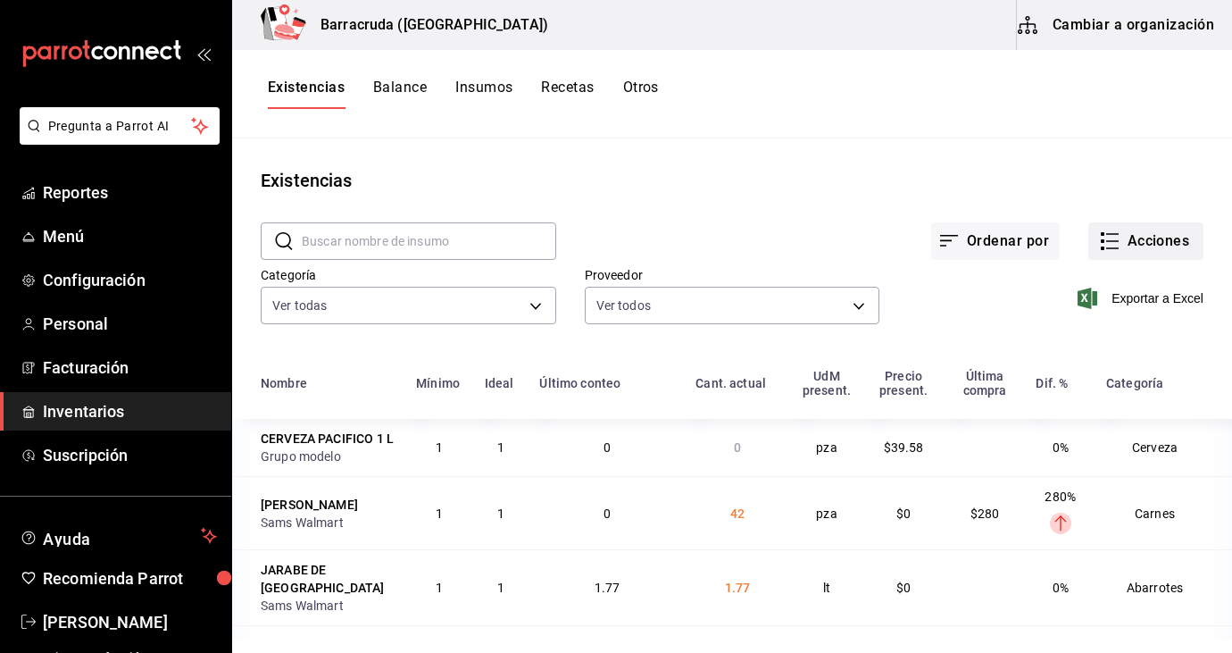
click at [1151, 237] on button "Acciones" at bounding box center [1146, 241] width 115 height 38
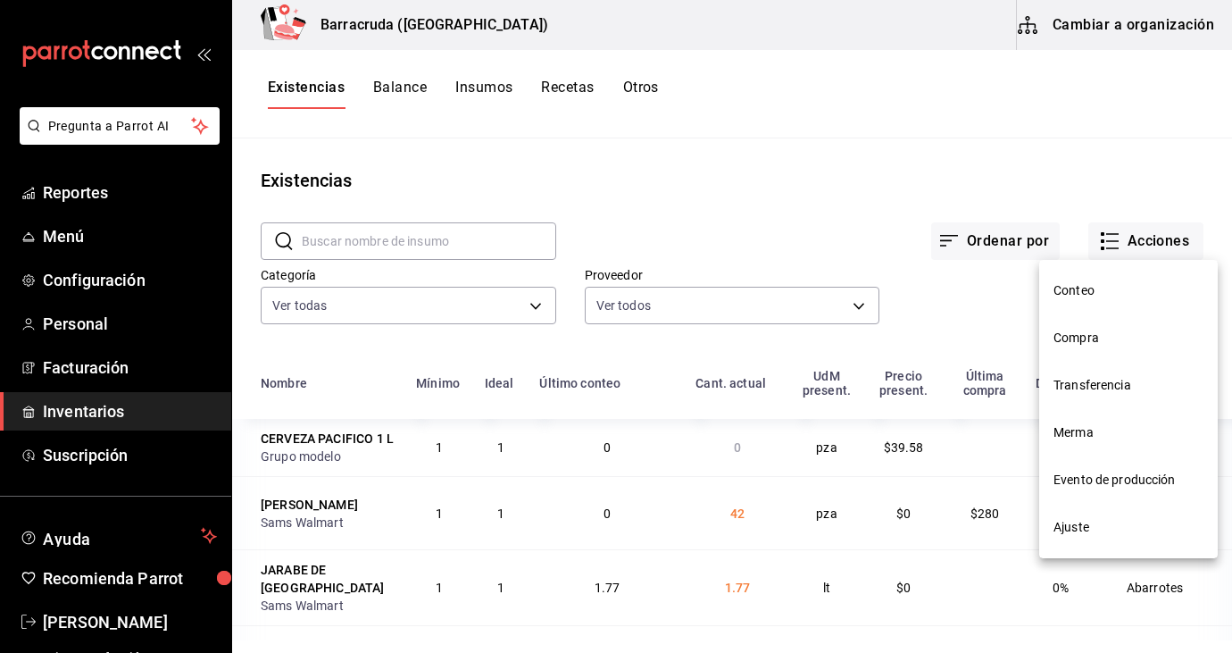
click at [1097, 489] on li "Evento de producción" at bounding box center [1128, 479] width 179 height 47
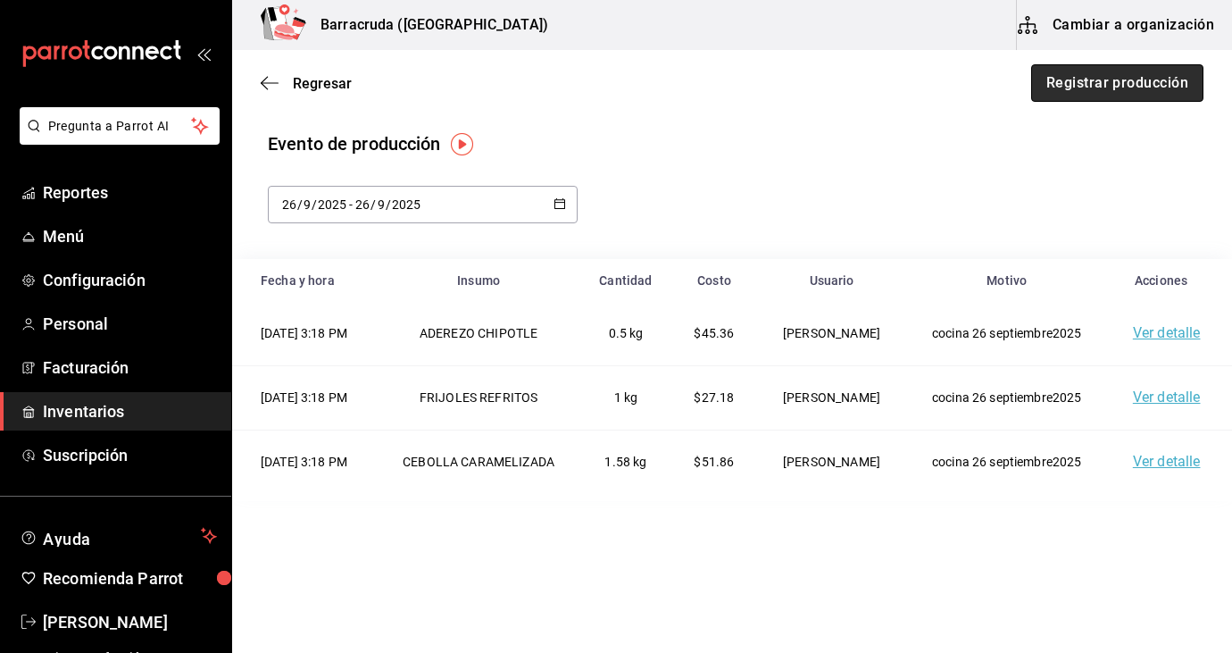
click at [1054, 88] on button "Registrar producción" at bounding box center [1117, 83] width 172 height 38
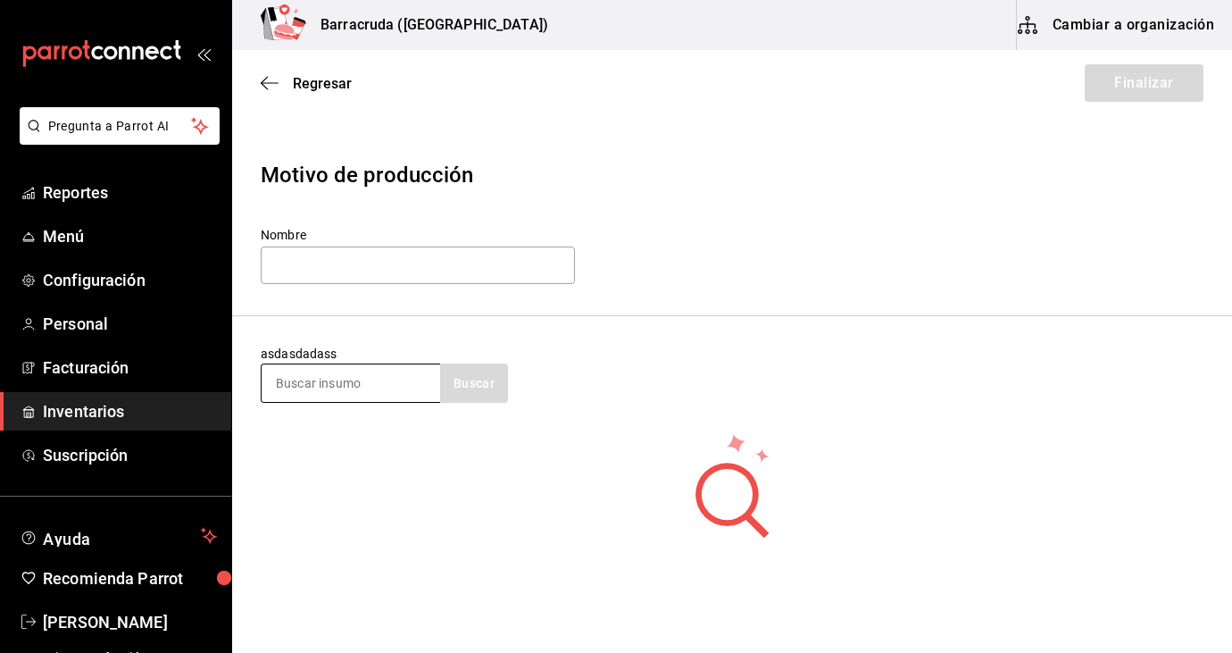
click at [377, 380] on input at bounding box center [351, 383] width 179 height 38
type input "alitas"
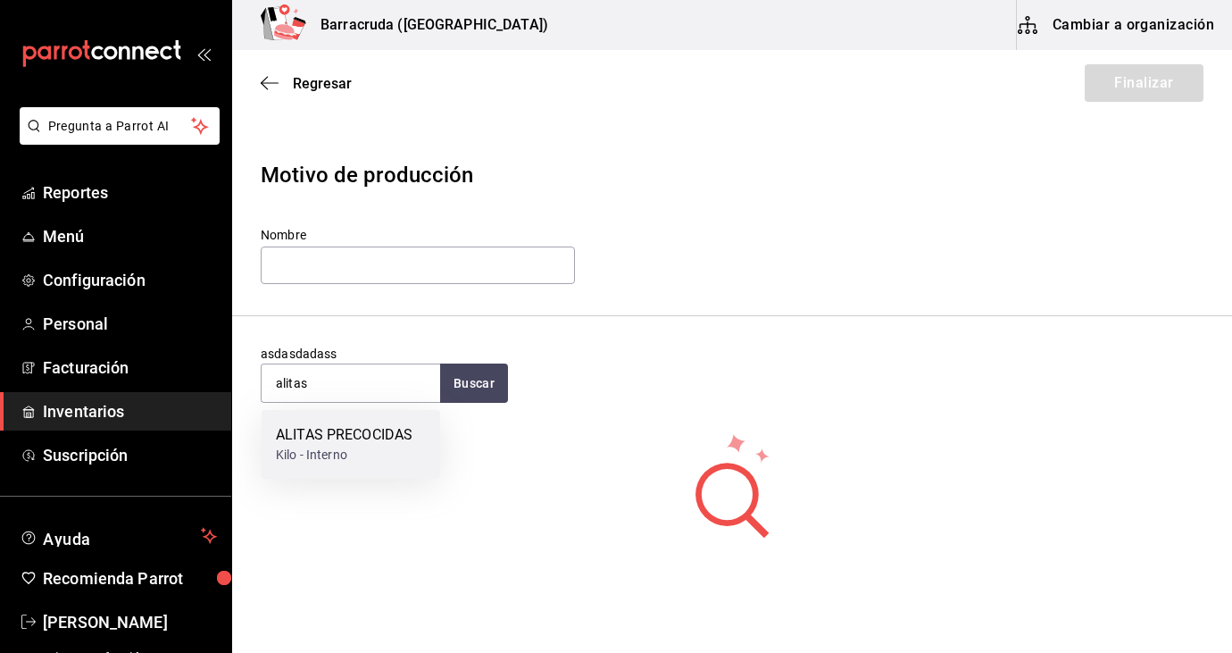
click at [321, 458] on div "Kilo - Interno" at bounding box center [344, 455] width 137 height 19
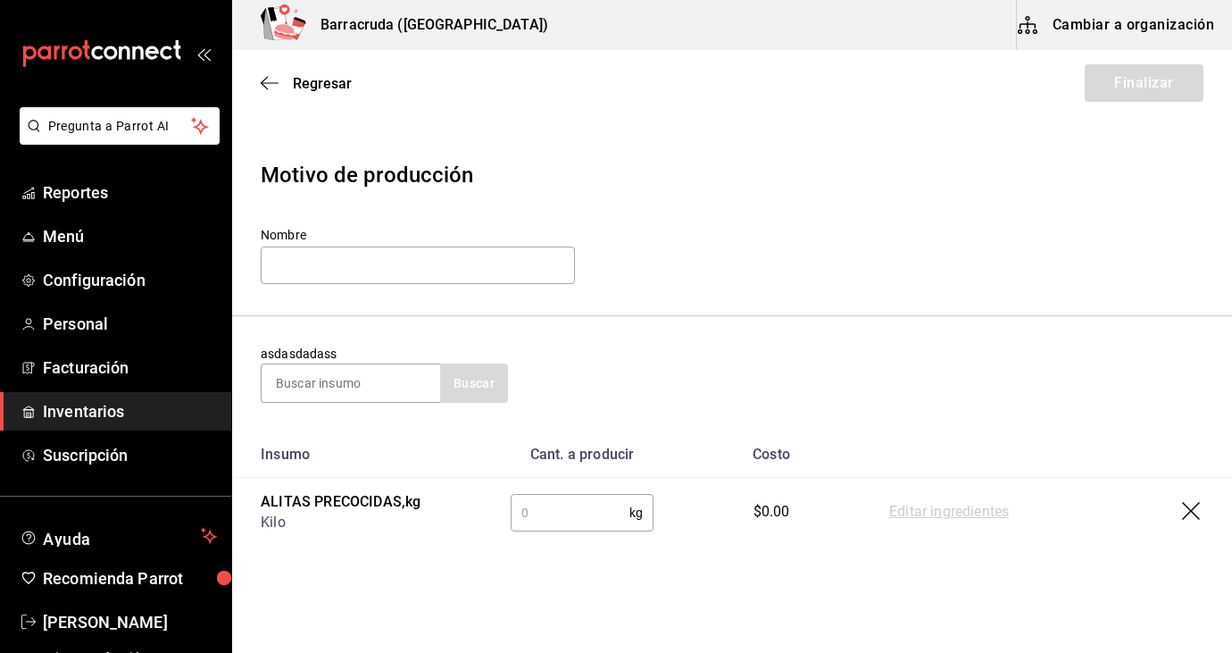
click at [542, 523] on input "text" at bounding box center [570, 513] width 119 height 36
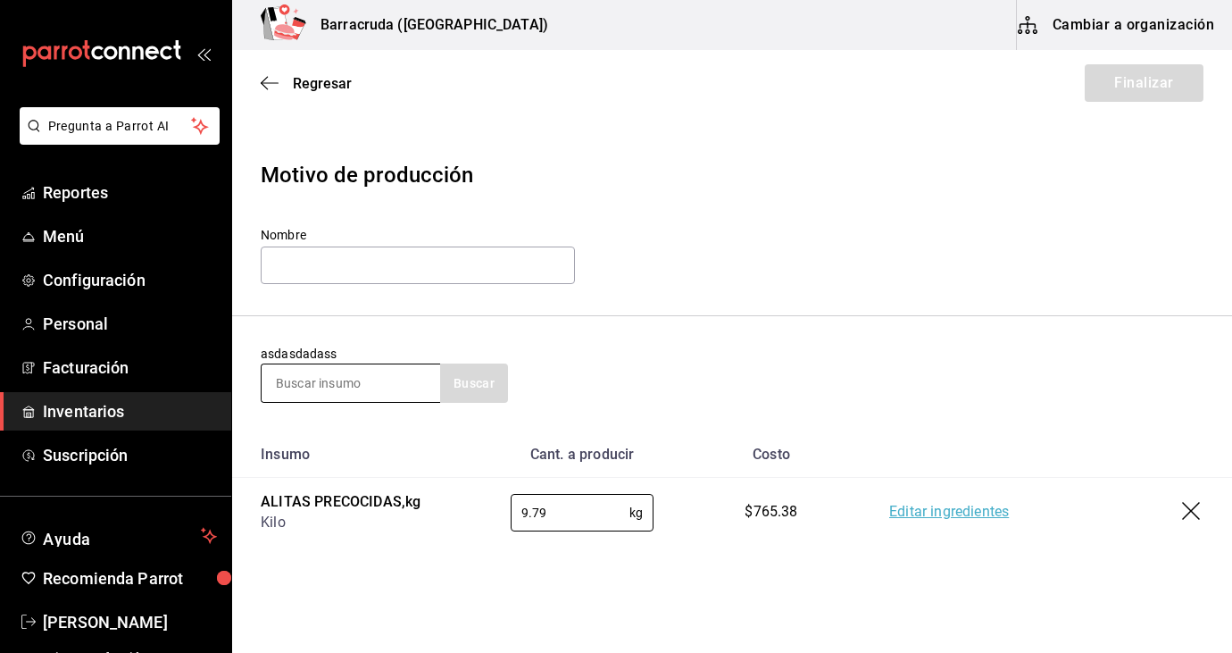
type input "9.79"
click at [315, 386] on input at bounding box center [351, 383] width 179 height 38
type input "totopo"
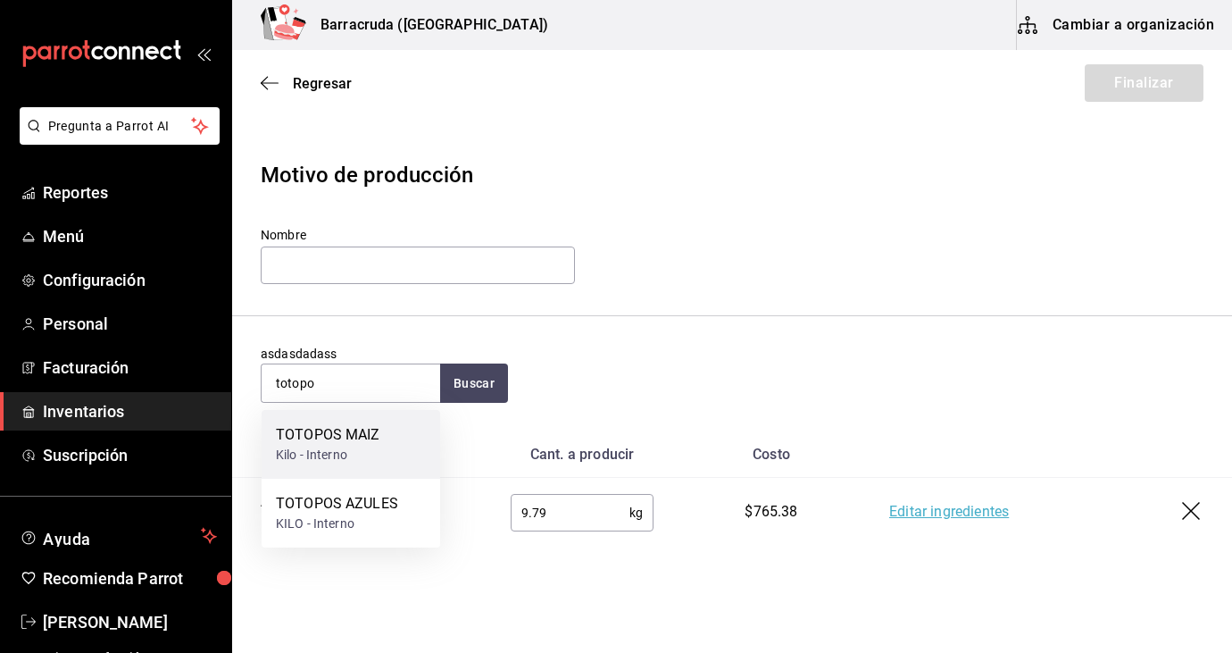
click at [414, 458] on div "TOTOPOS MAIZ Kilo - Interno" at bounding box center [351, 444] width 179 height 69
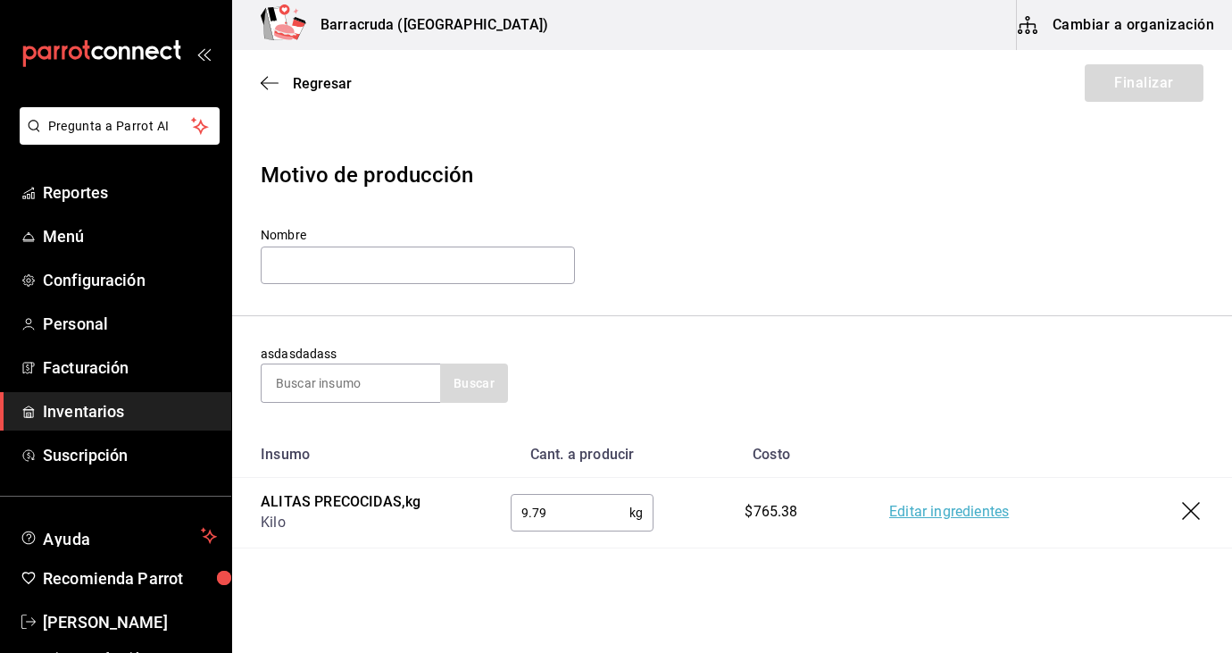
click at [529, 483] on td "9.79 kg ​" at bounding box center [582, 513] width 200 height 71
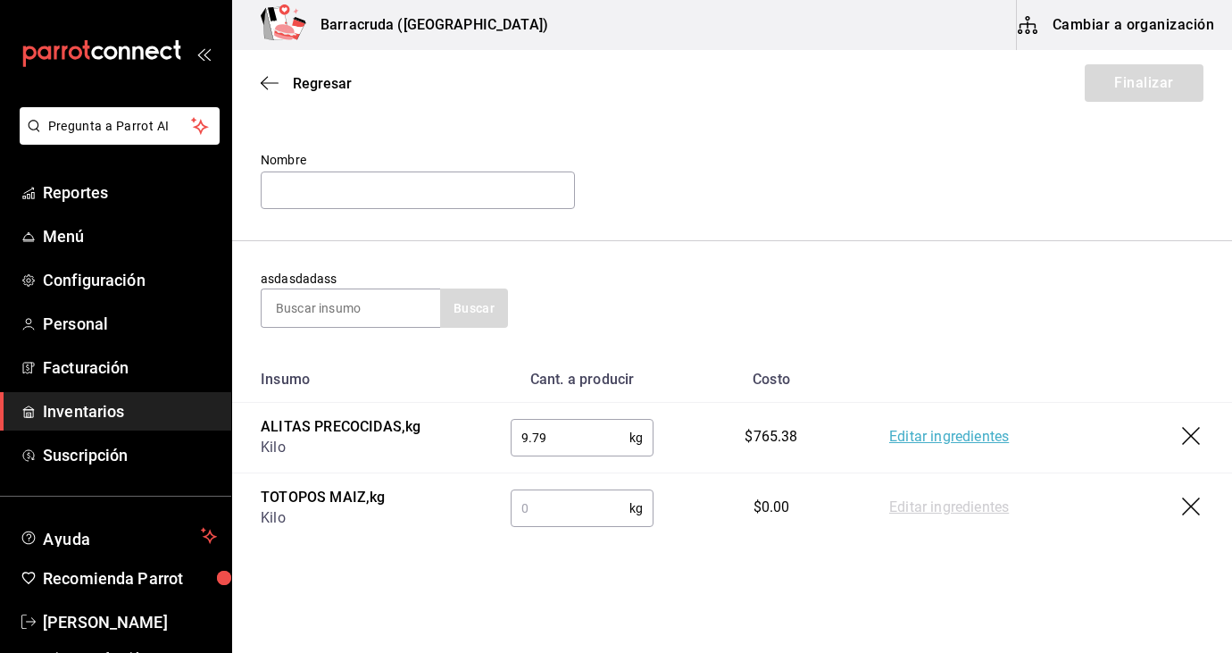
scroll to position [109, 0]
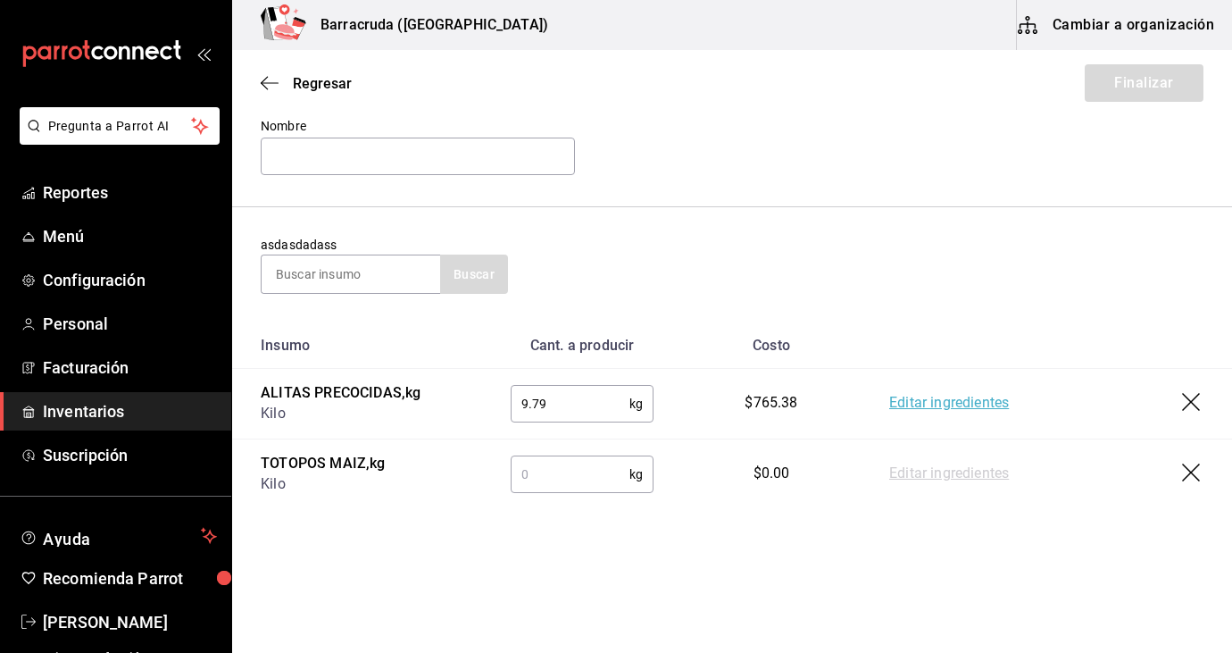
click at [563, 487] on input "text" at bounding box center [570, 474] width 119 height 36
type input "1.00"
click at [832, 257] on div "asdasdadass Buscar" at bounding box center [732, 265] width 943 height 58
click at [445, 163] on input "text" at bounding box center [418, 157] width 314 height 38
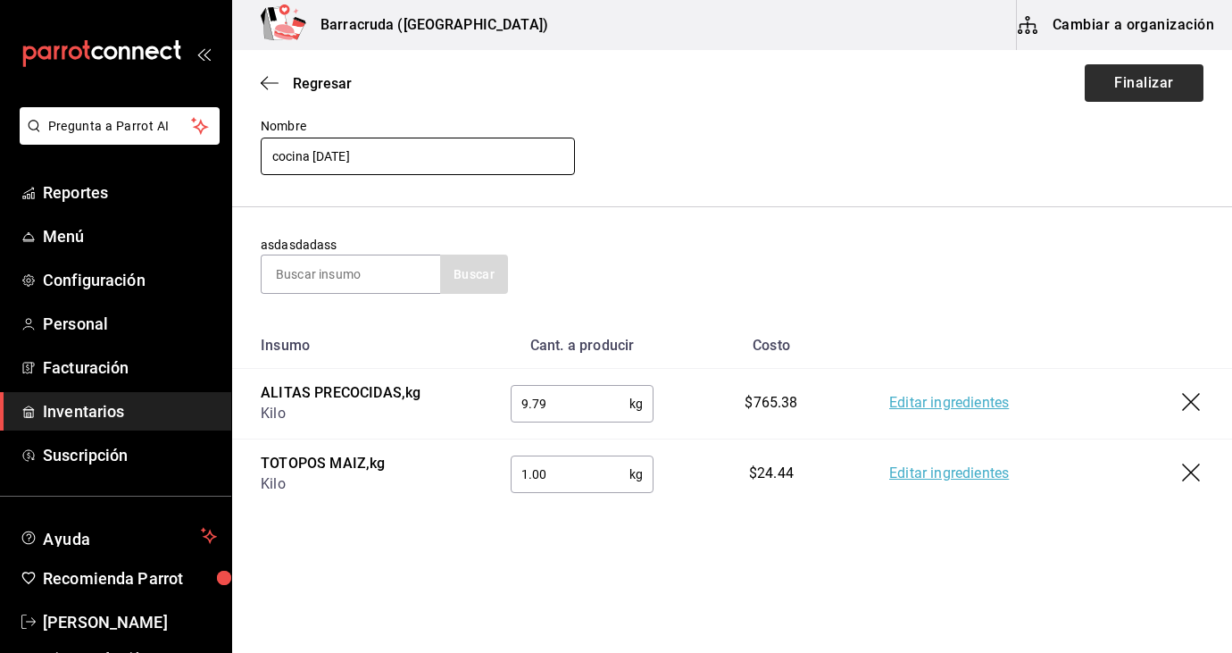
type input "cocina 26sep 2025"
click at [1162, 96] on button "Finalizar" at bounding box center [1144, 83] width 119 height 38
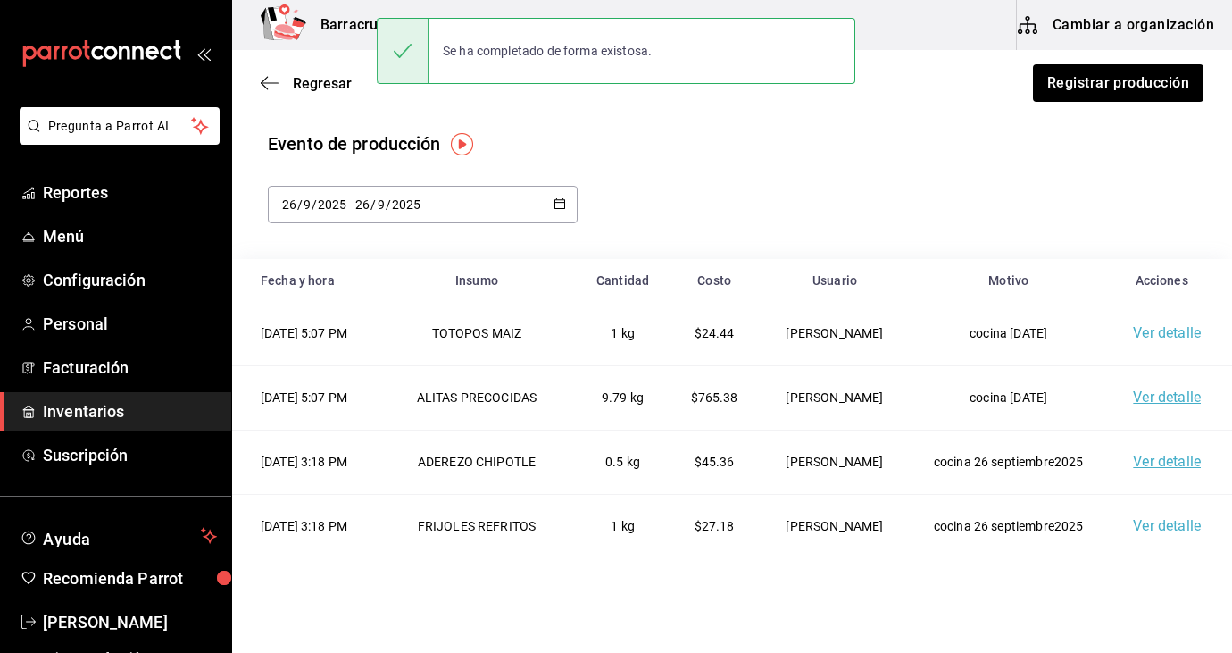
click at [256, 79] on div "Regresar Registrar producción" at bounding box center [732, 83] width 1000 height 66
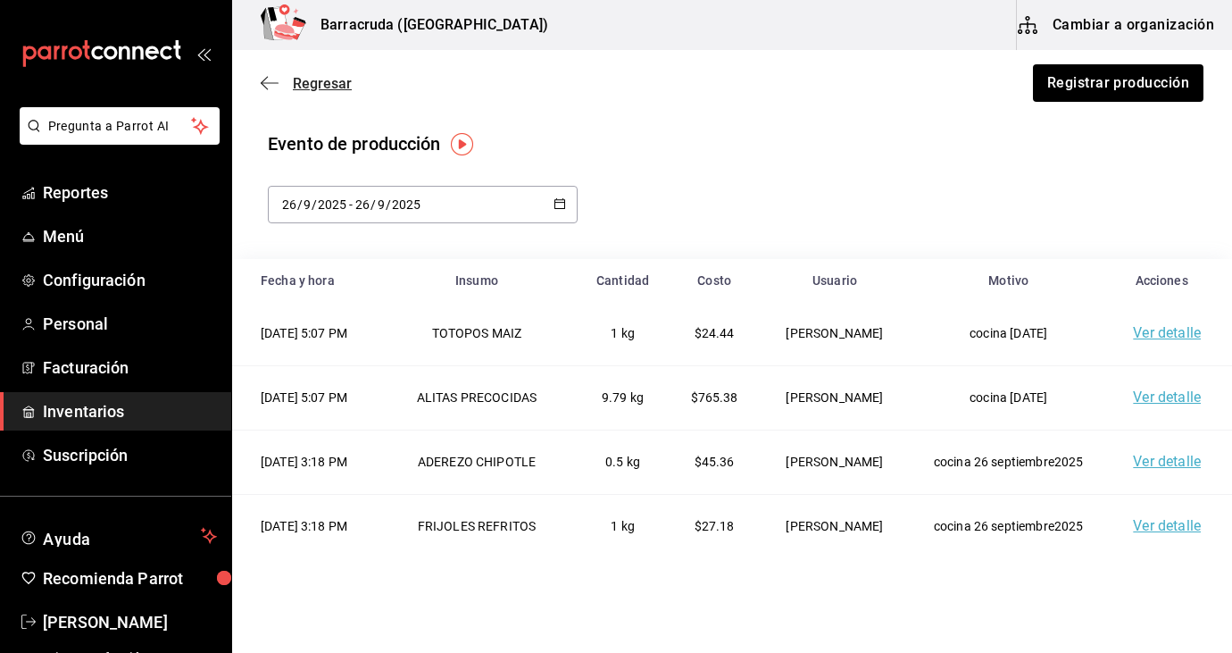
click at [286, 85] on span "Regresar" at bounding box center [306, 83] width 91 height 17
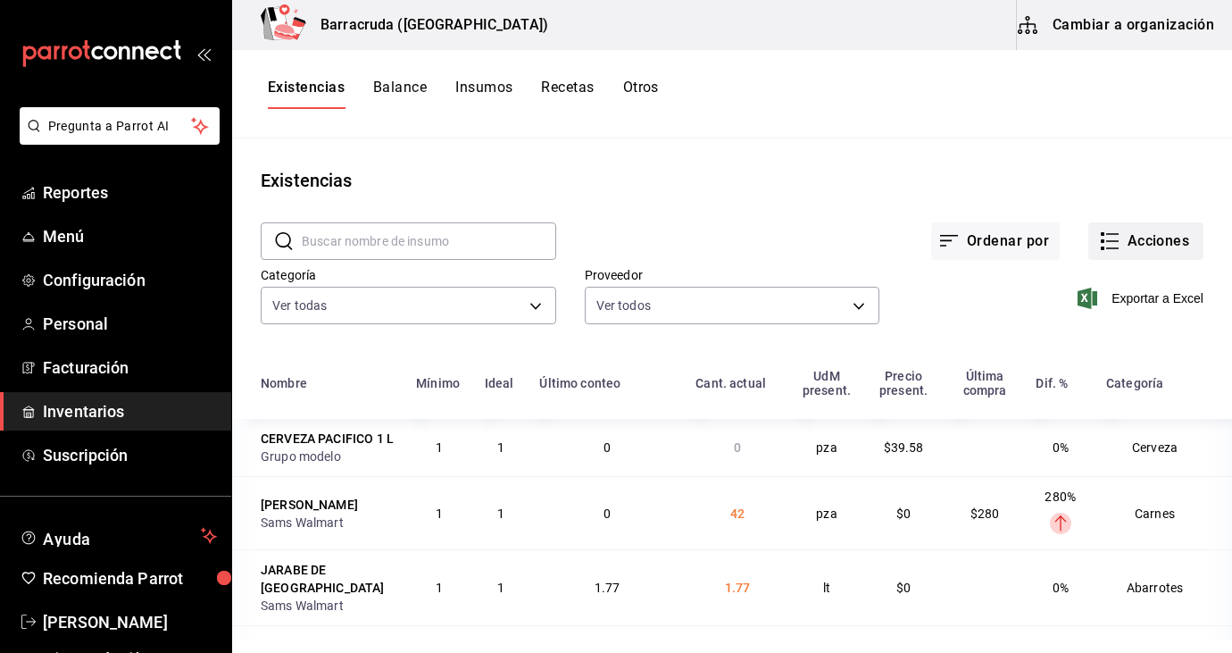
click at [1149, 241] on button "Acciones" at bounding box center [1146, 241] width 115 height 38
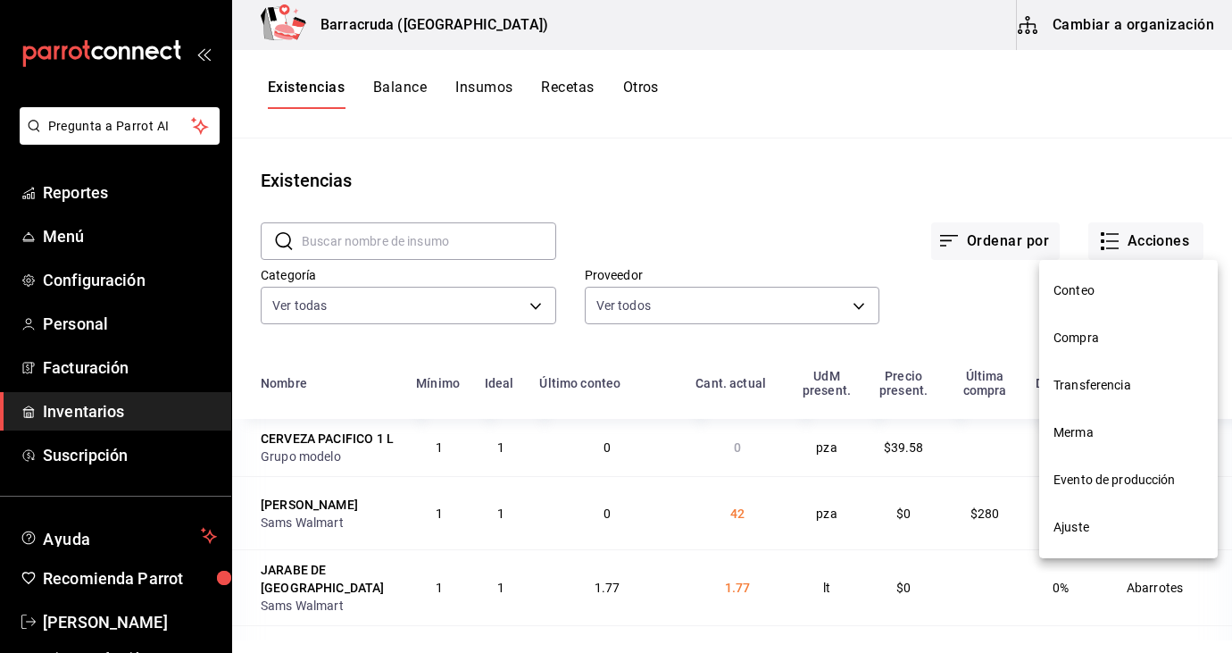
click at [1060, 344] on span "Compra" at bounding box center [1129, 338] width 150 height 19
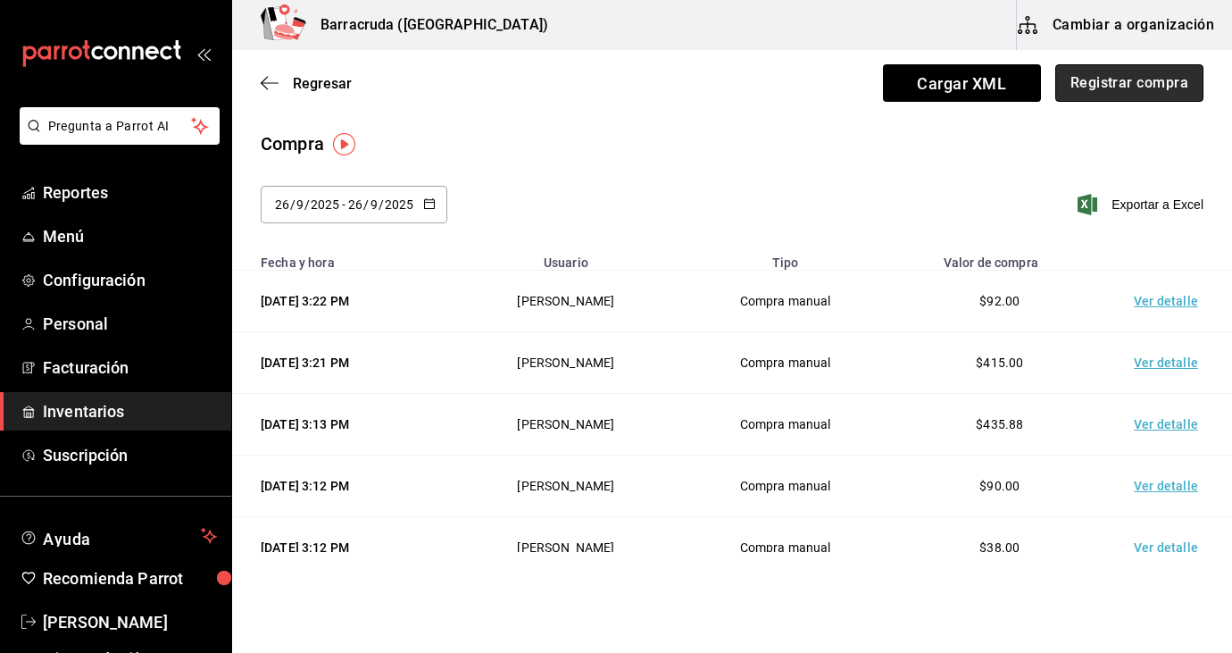
click at [1150, 85] on button "Registrar compra" at bounding box center [1129, 83] width 148 height 38
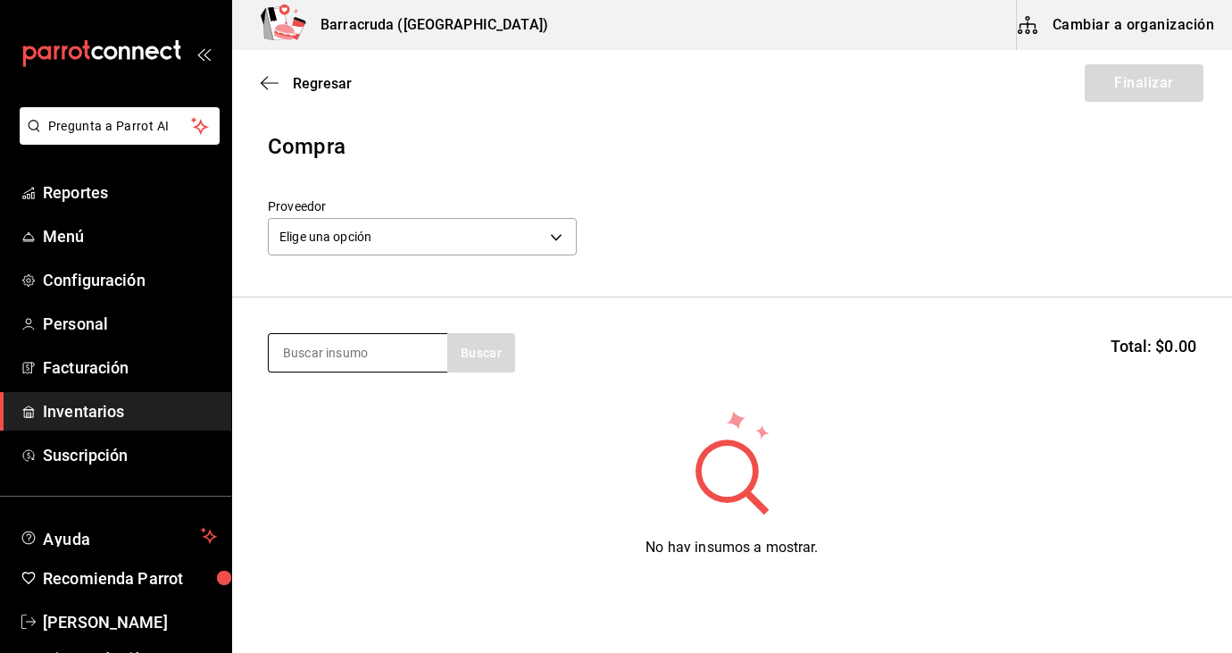
click at [334, 343] on input at bounding box center [358, 353] width 179 height 38
type input "tortilla"
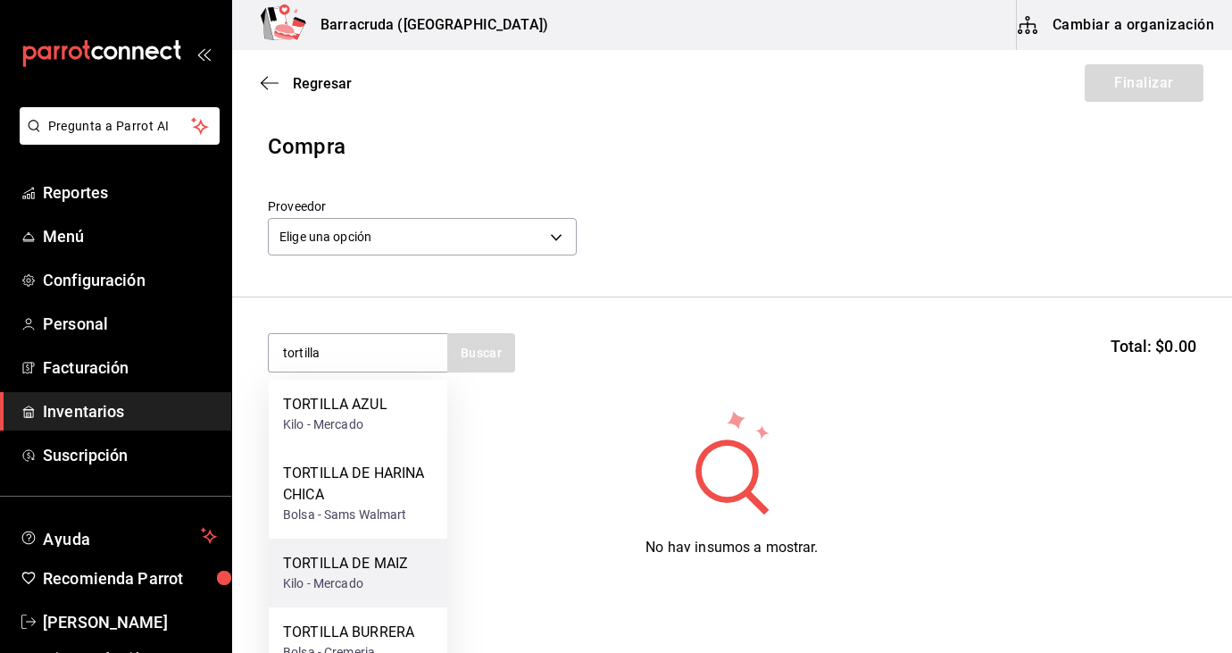
click at [373, 584] on div "Kilo - Mercado" at bounding box center [345, 583] width 125 height 19
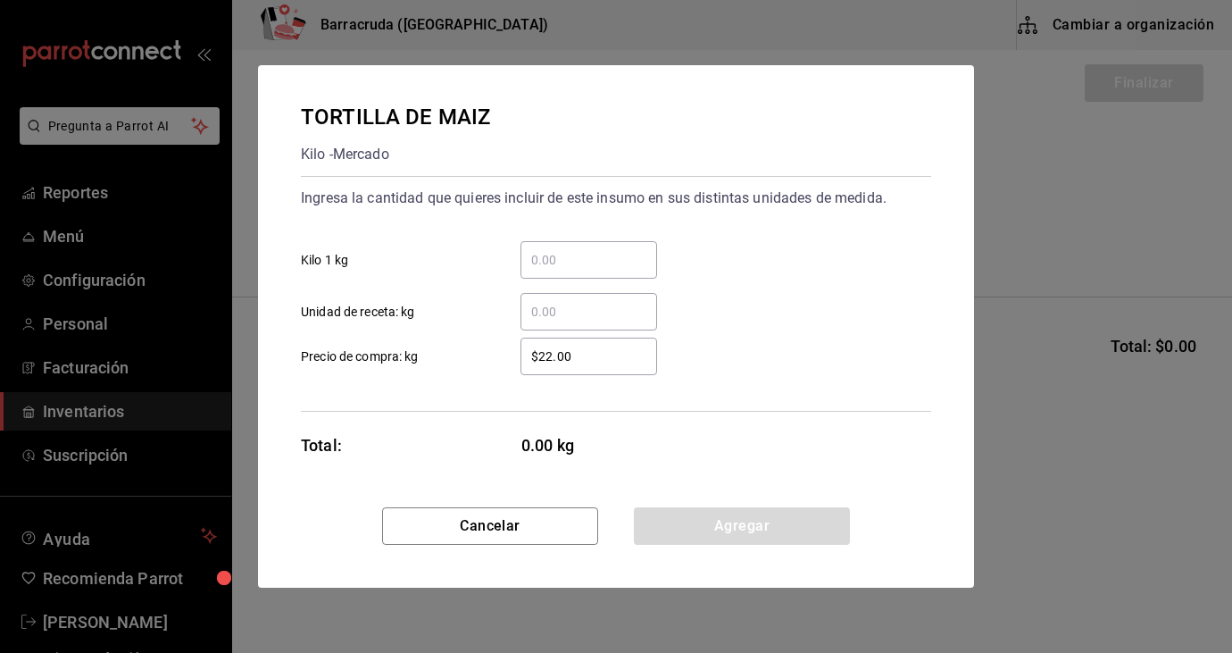
click at [604, 262] on input "​ Kilo 1 kg" at bounding box center [589, 259] width 137 height 21
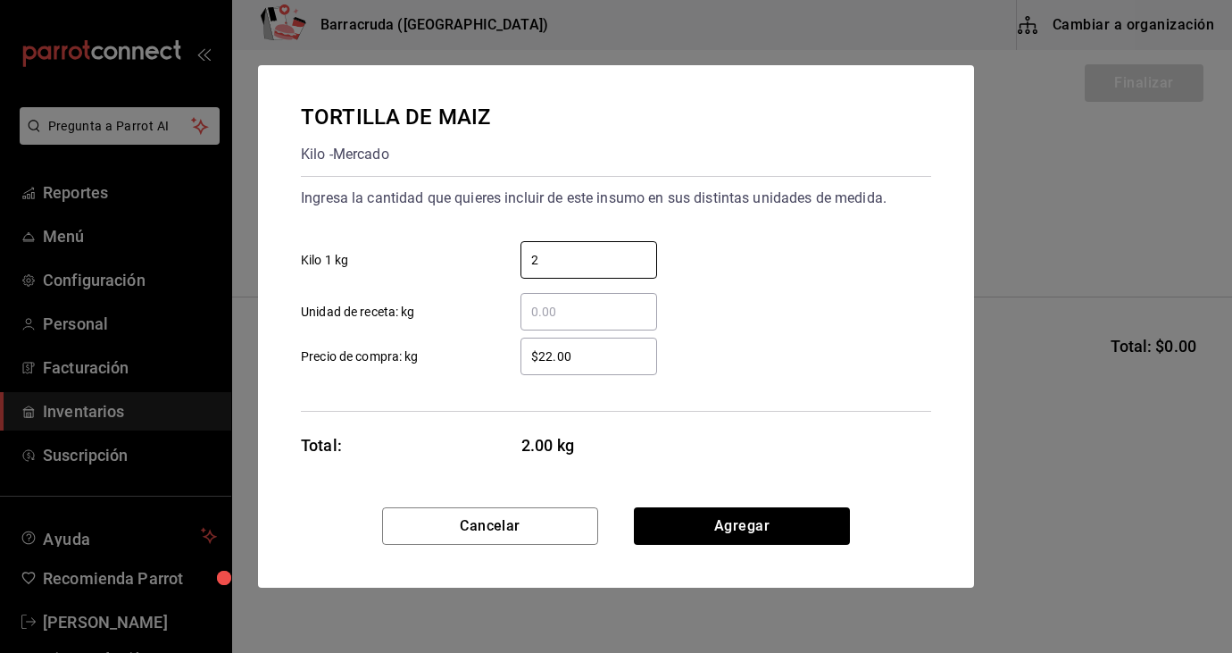
type input "2"
click at [874, 234] on div "2 ​ Kilo 1 kg" at bounding box center [609, 253] width 645 height 52
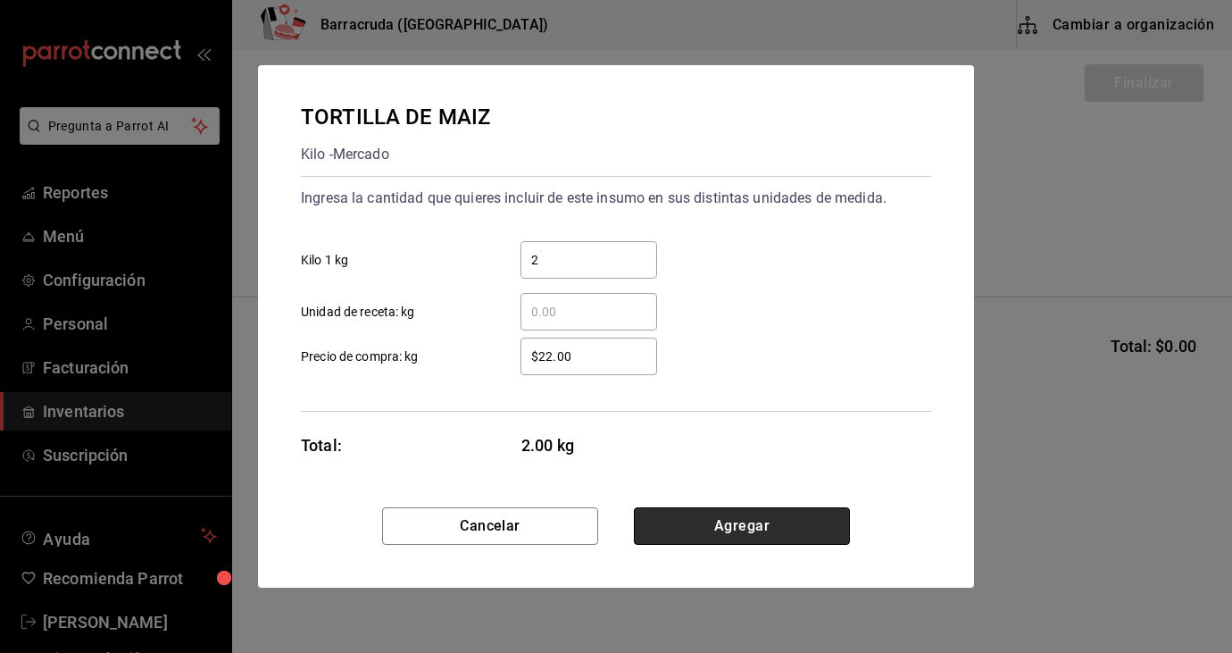
click at [754, 527] on button "Agregar" at bounding box center [742, 526] width 216 height 38
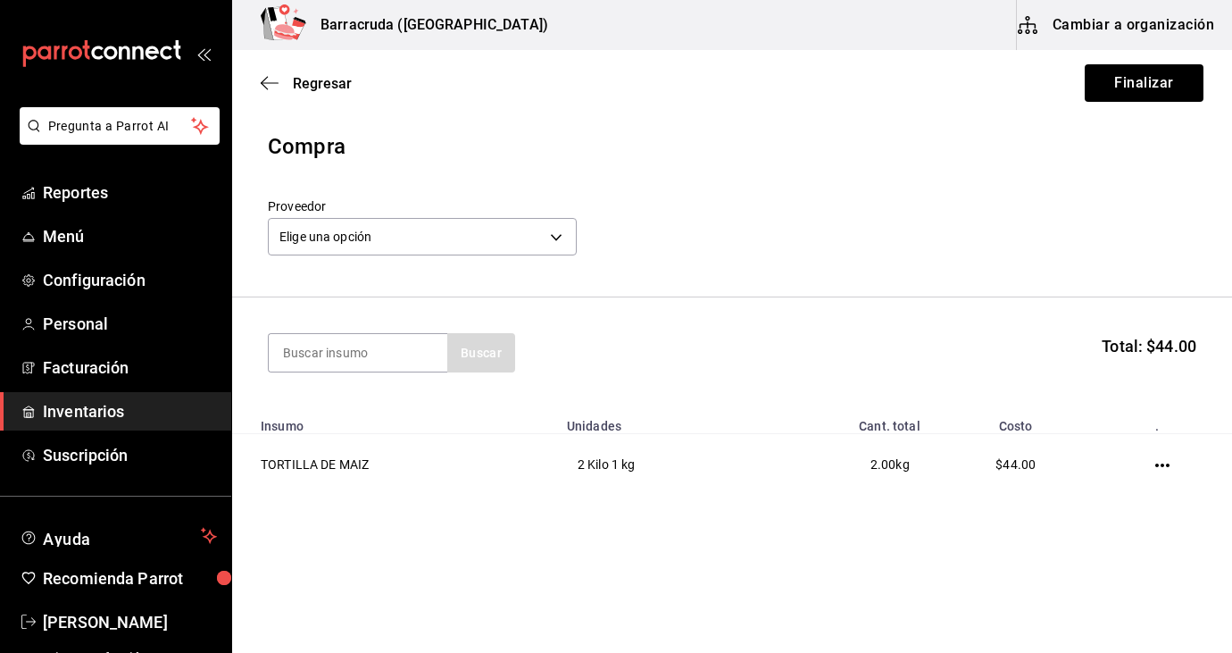
click at [1159, 105] on div "Regresar Finalizar" at bounding box center [732, 83] width 1000 height 66
click at [1155, 81] on button "Finalizar" at bounding box center [1144, 83] width 119 height 38
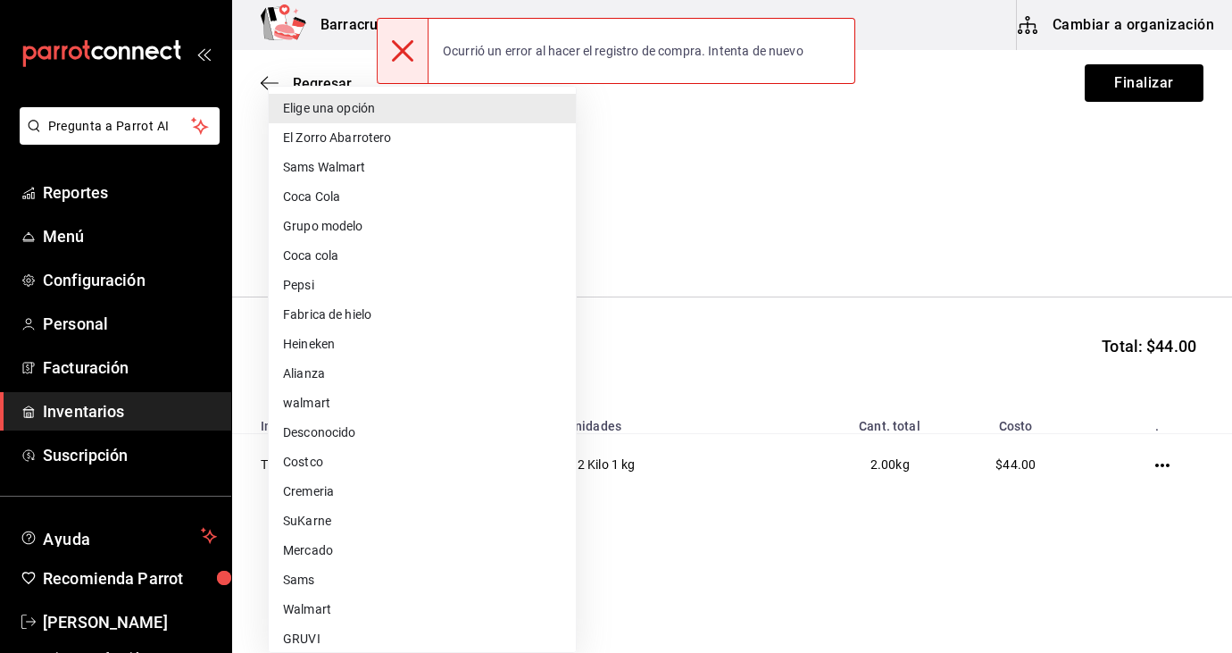
click at [550, 254] on body "Pregunta a Parrot AI Reportes Menú Configuración Personal Facturación Inventari…" at bounding box center [616, 276] width 1232 height 552
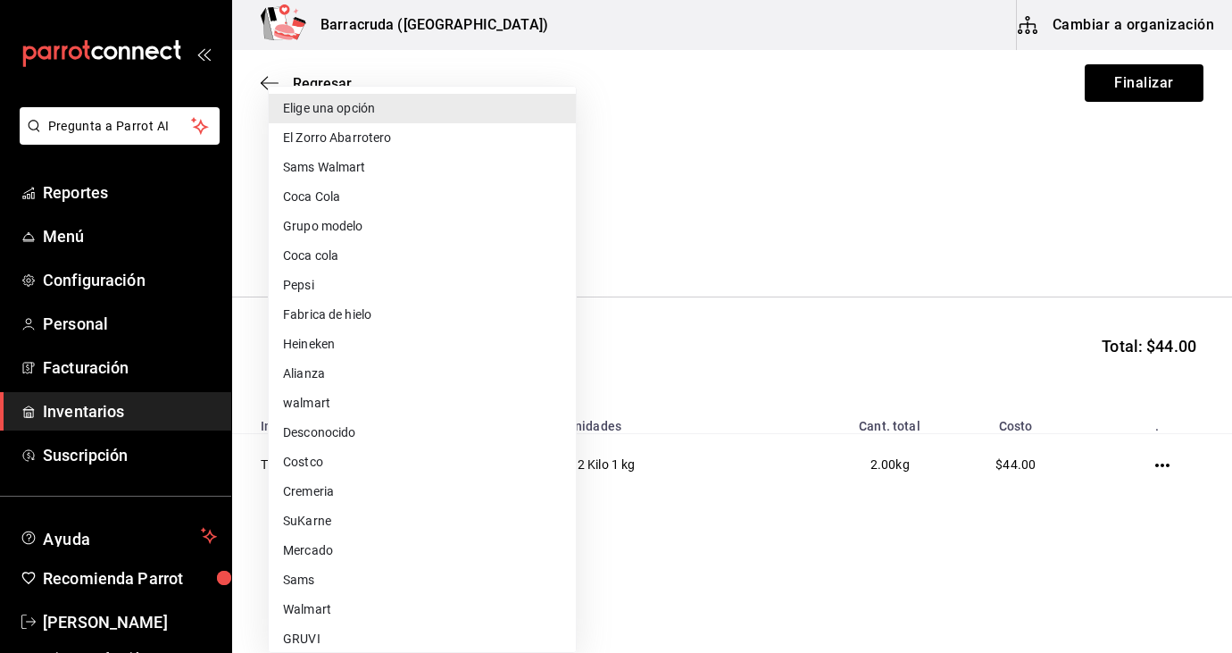
click at [317, 555] on li "Mercado" at bounding box center [422, 550] width 307 height 29
type input "f8227f61-4843-4432-8fcb-4275825620d8"
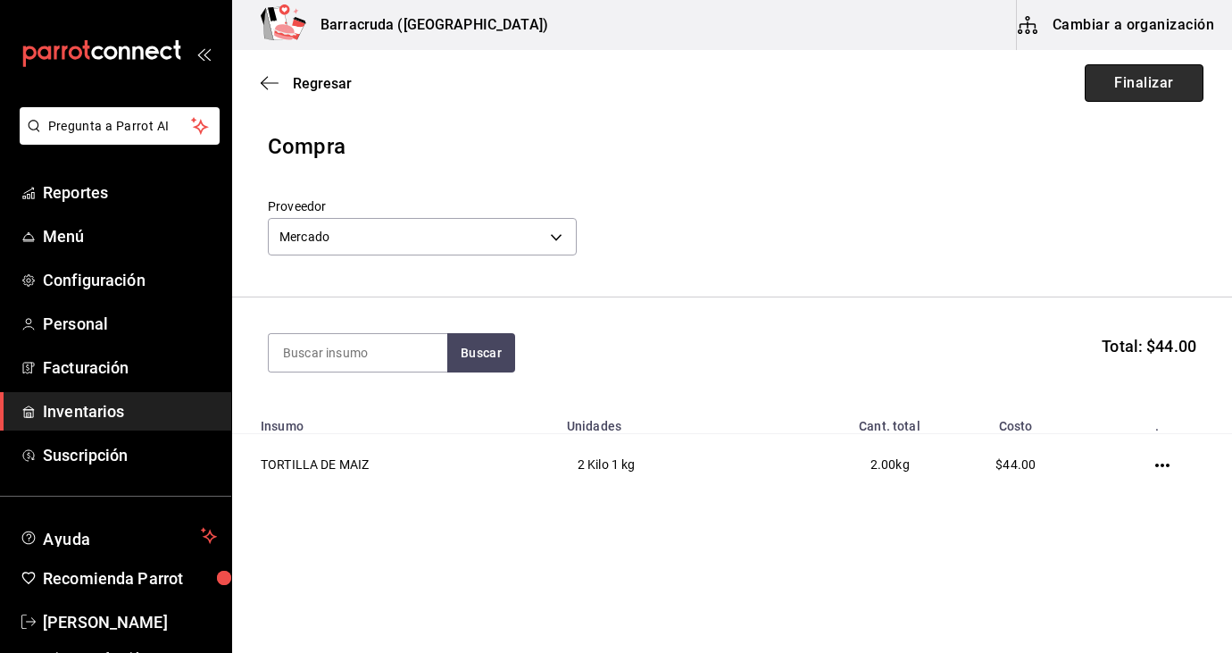
click at [1179, 92] on button "Finalizar" at bounding box center [1144, 83] width 119 height 38
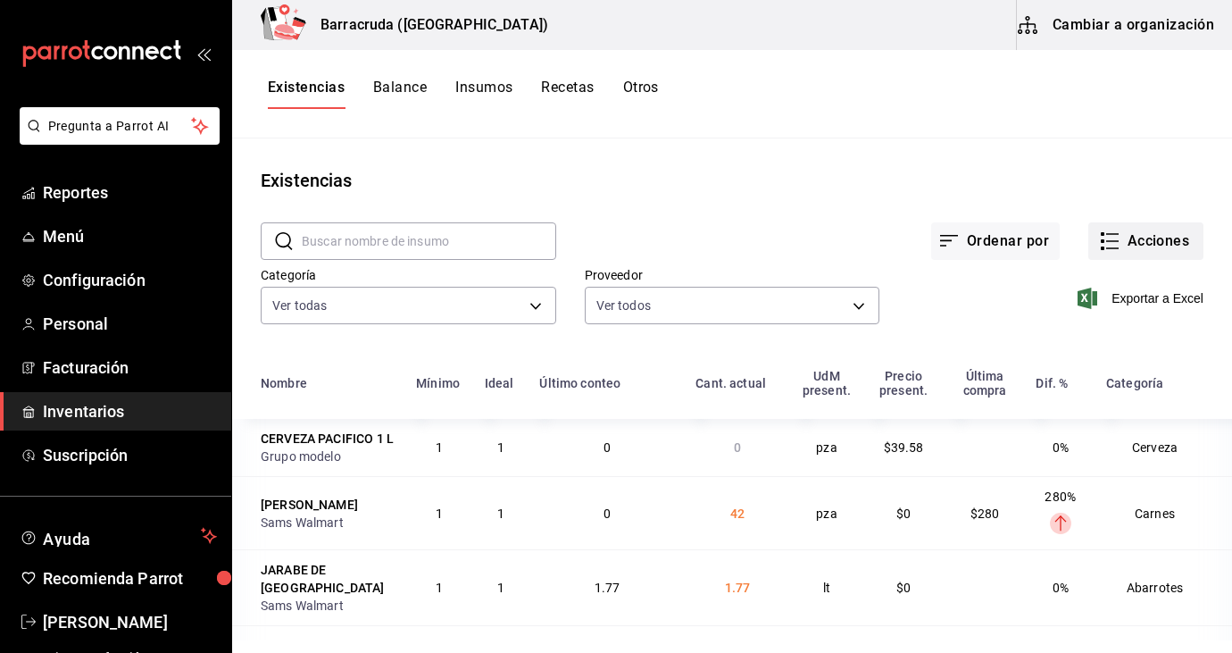
click at [1154, 237] on button "Acciones" at bounding box center [1146, 241] width 115 height 38
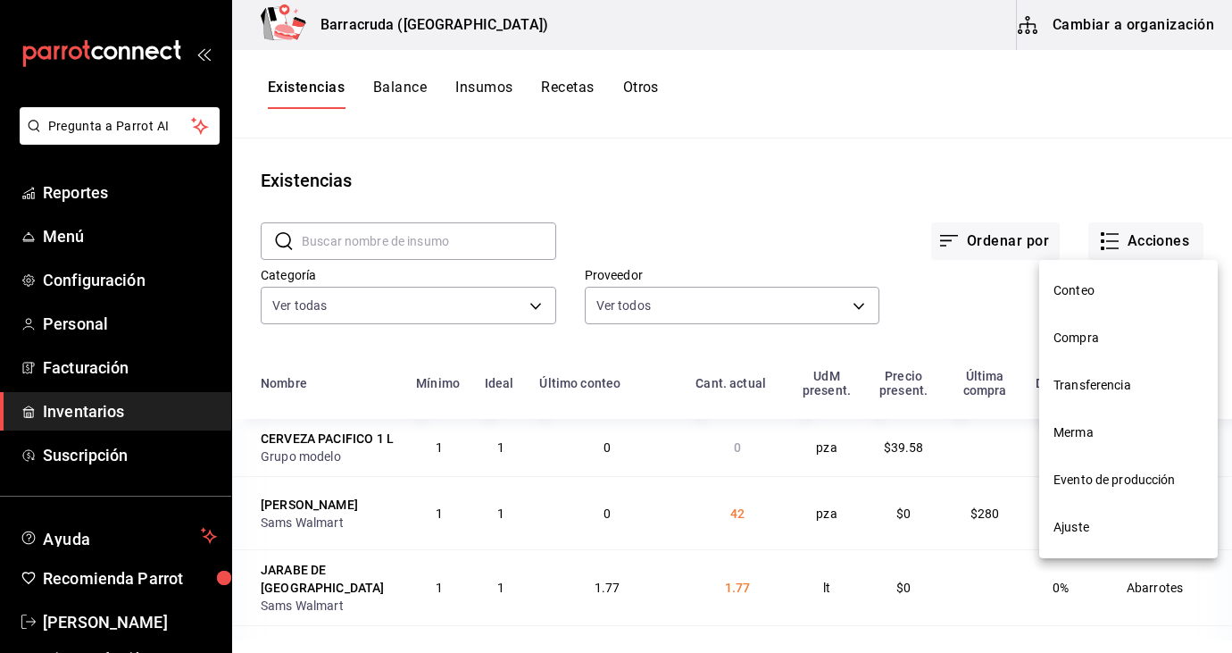
click at [1088, 343] on span "Compra" at bounding box center [1129, 338] width 150 height 19
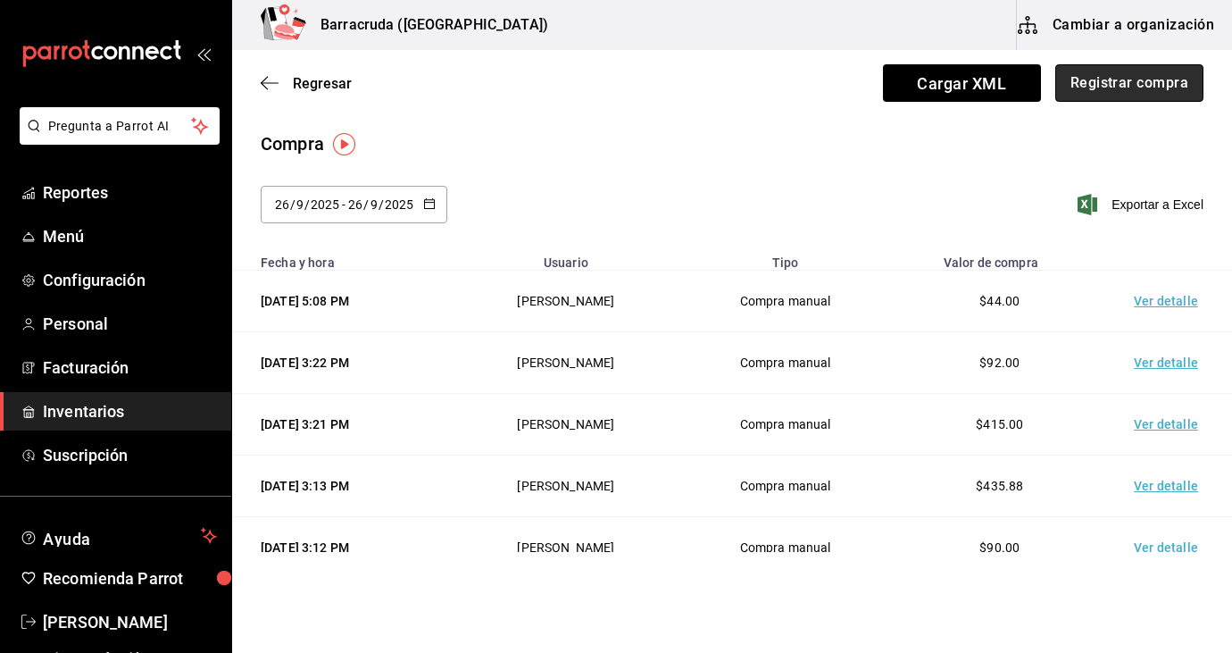
click at [1172, 83] on button "Registrar compra" at bounding box center [1129, 83] width 148 height 38
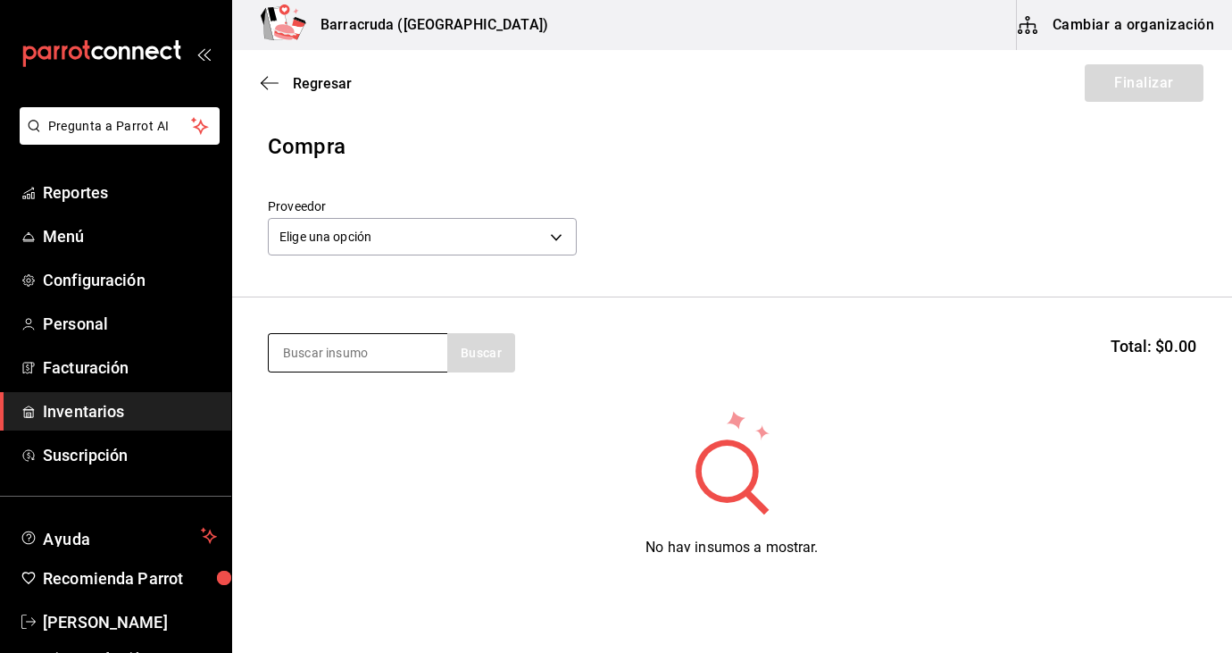
click at [401, 355] on input at bounding box center [358, 353] width 179 height 38
type input "coca"
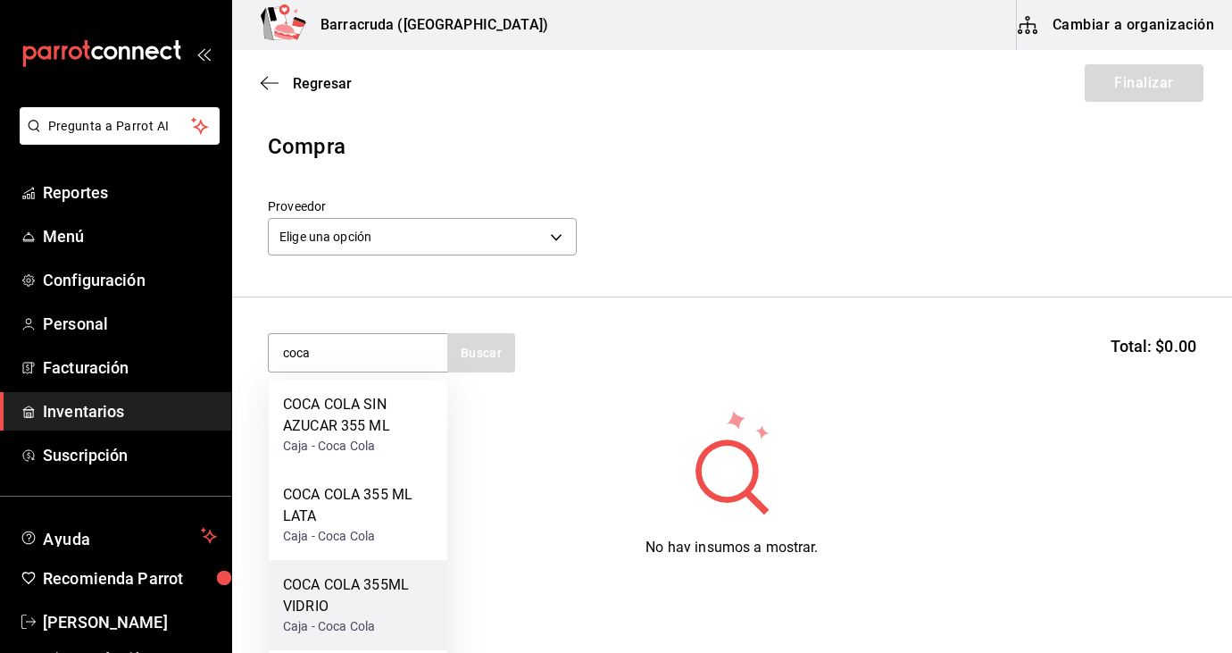
click at [364, 603] on div "COCA COLA 355ML VIDRIO" at bounding box center [358, 595] width 150 height 43
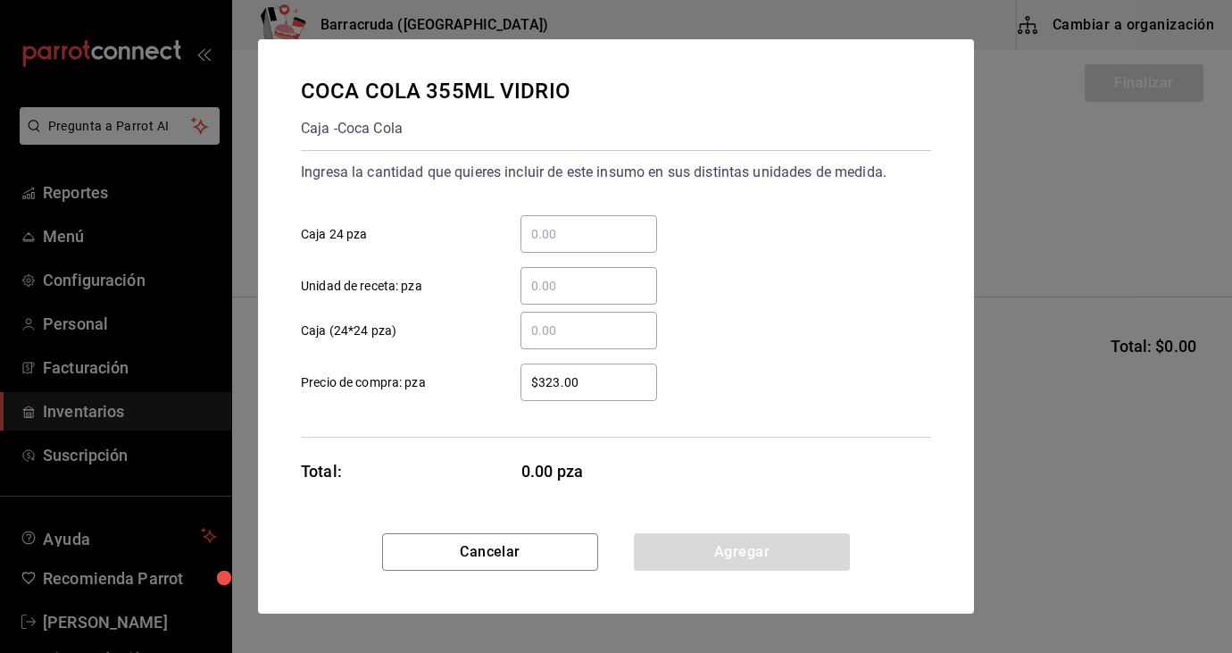
click at [568, 241] on input "​ Caja 24 pza" at bounding box center [589, 233] width 137 height 21
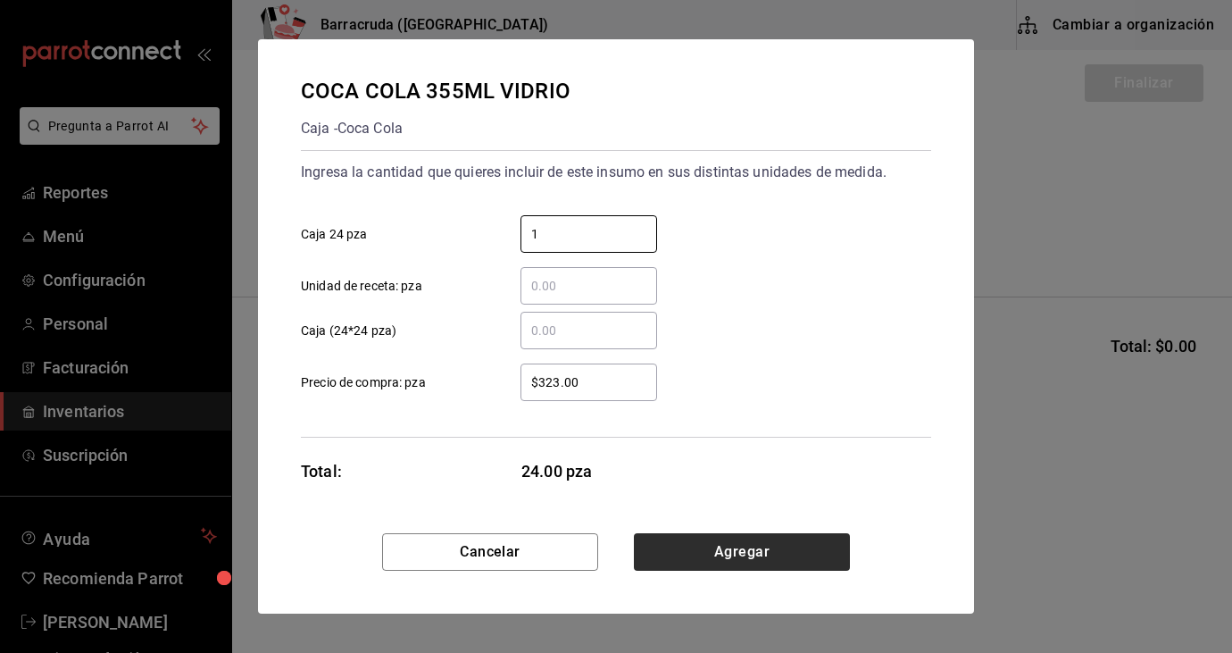
type input "1"
click at [797, 548] on button "Agregar" at bounding box center [742, 552] width 216 height 38
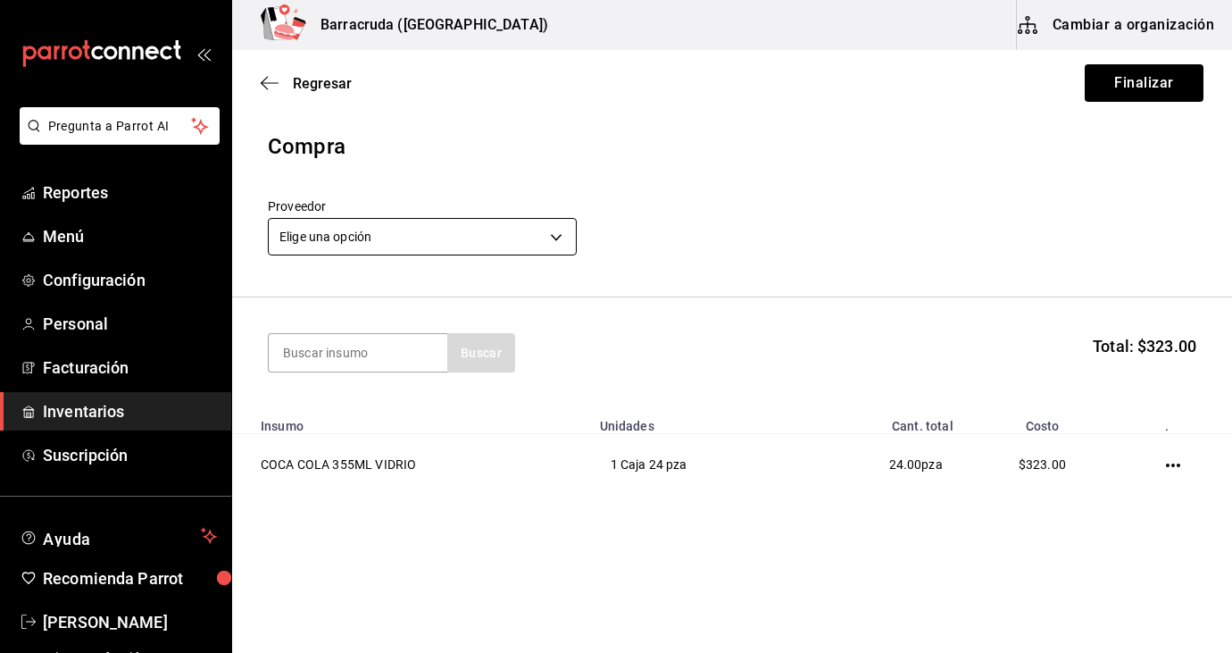
click at [556, 226] on body "Pregunta a Parrot AI Reportes Menú Configuración Personal Facturación Inventari…" at bounding box center [616, 276] width 1232 height 552
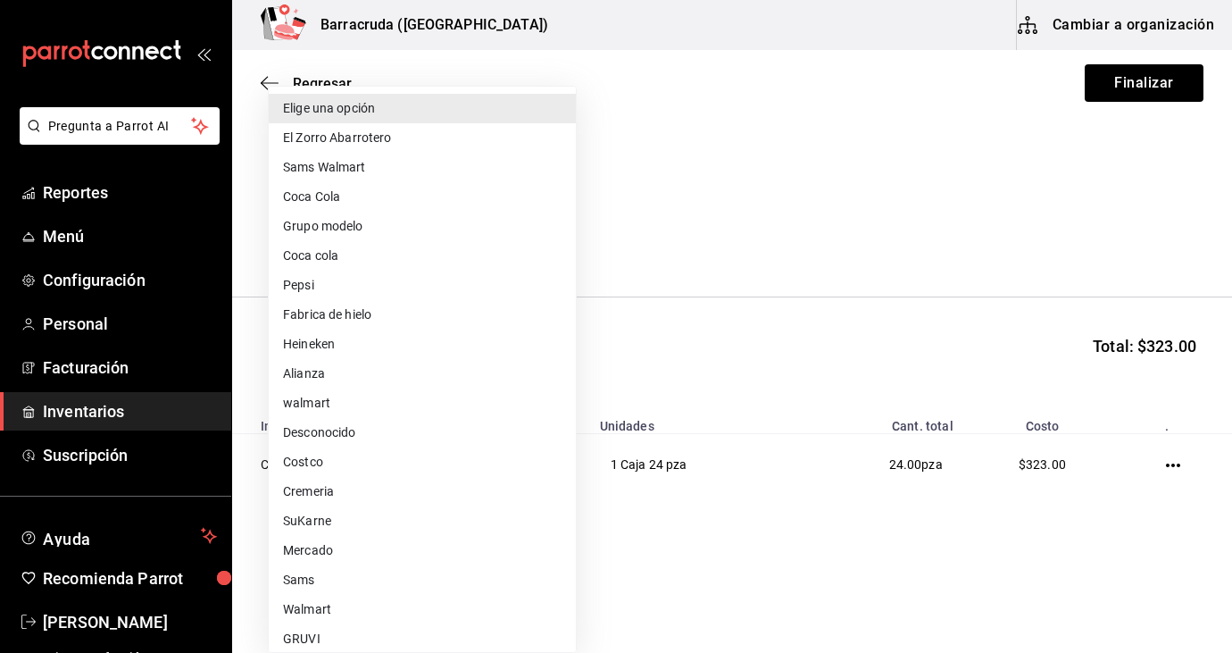
click at [421, 248] on li "Coca cola" at bounding box center [422, 255] width 307 height 29
type input "e9cd5a76-3e6d-45de-af72-e10c103d3203"
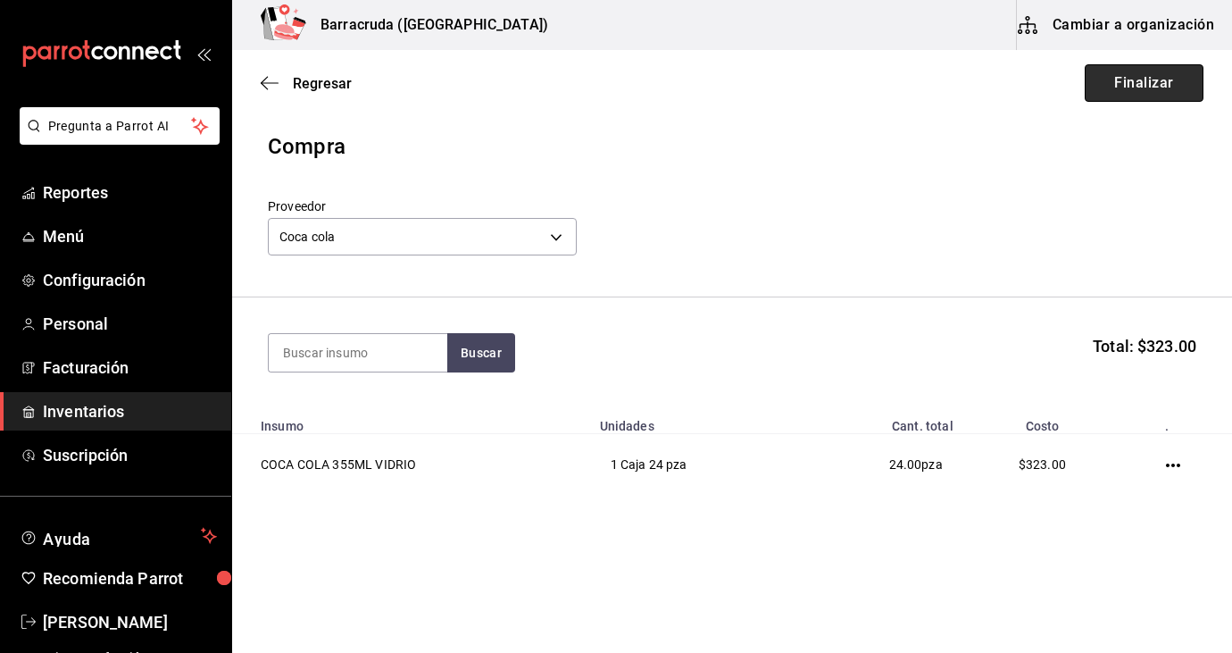
click at [1164, 98] on button "Finalizar" at bounding box center [1144, 83] width 119 height 38
